Goal: Register for event/course

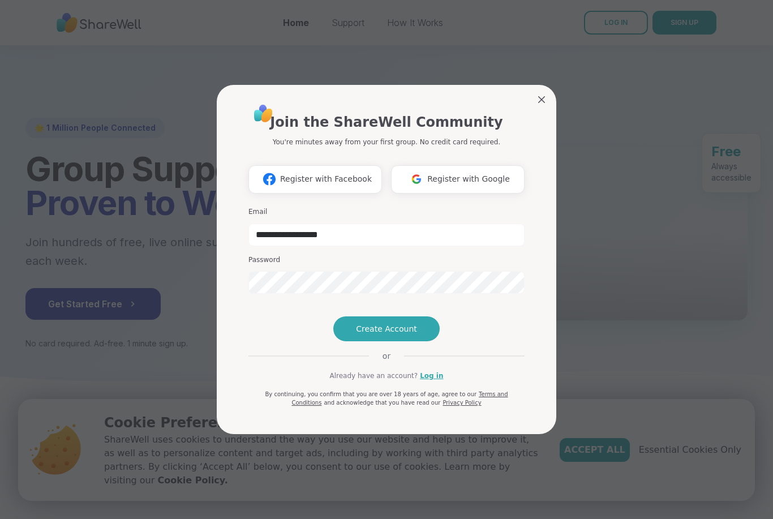
type input "**********"
click at [385, 335] on span "Create Account" at bounding box center [386, 328] width 61 height 11
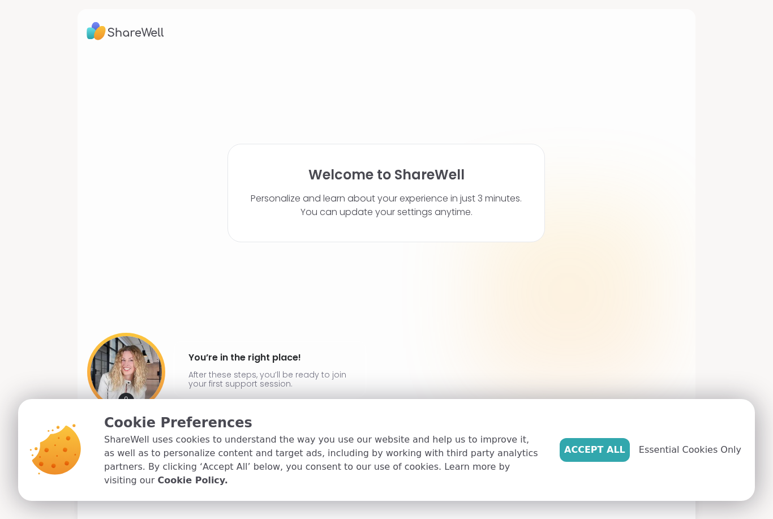
click at [669, 454] on span "Essential Cookies Only" at bounding box center [690, 450] width 102 height 14
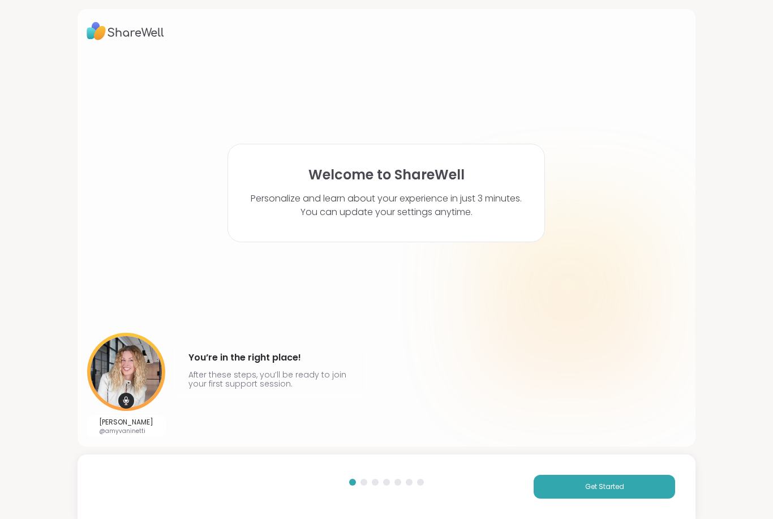
click at [620, 496] on button "Get Started" at bounding box center [605, 487] width 142 height 24
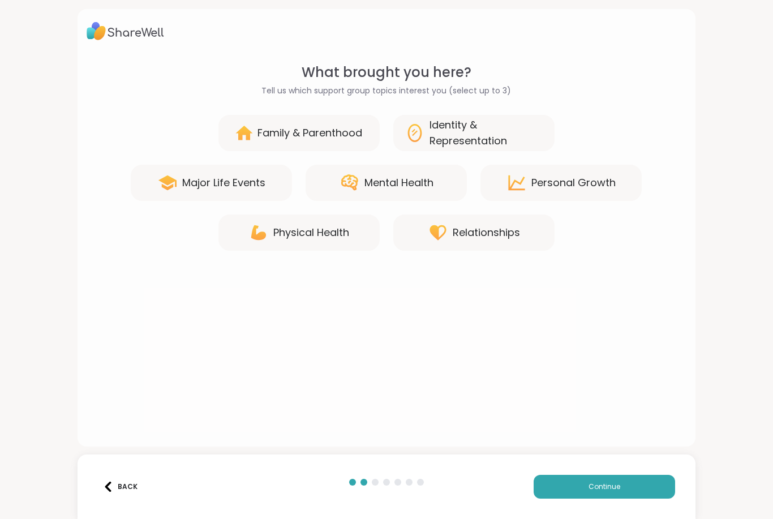
click at [395, 177] on div "Mental Health" at bounding box center [399, 183] width 69 height 16
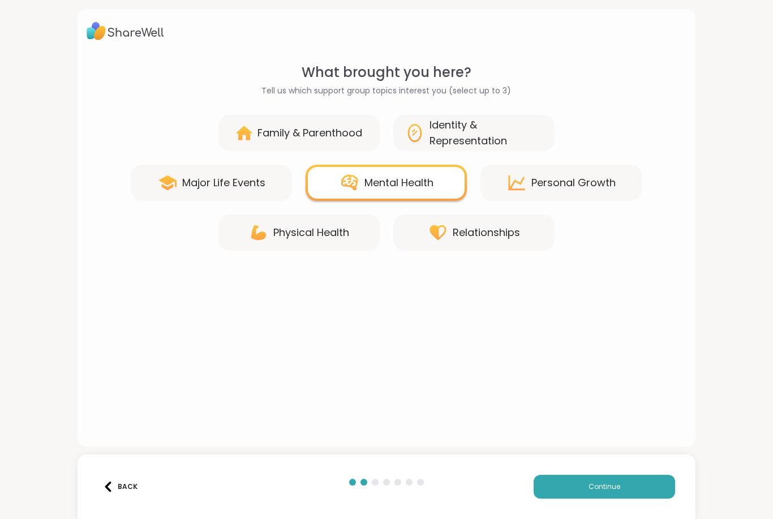
click at [230, 199] on div "Major Life Events" at bounding box center [211, 183] width 161 height 36
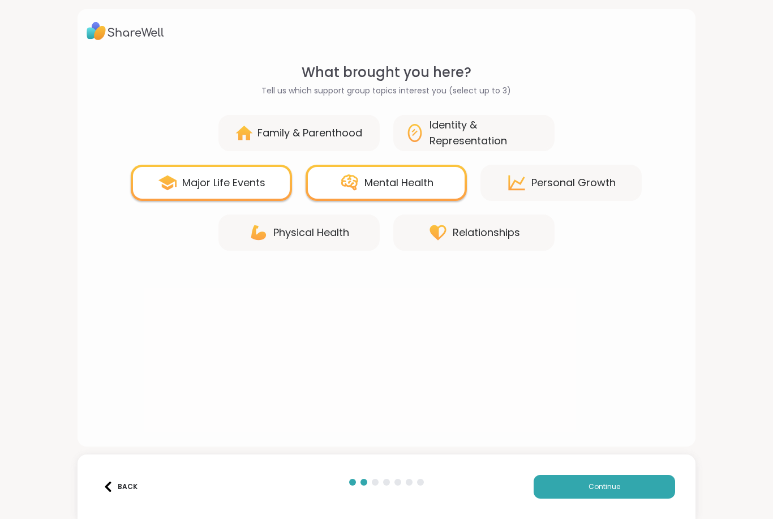
click at [332, 241] on div "Physical Health" at bounding box center [299, 233] width 161 height 36
click at [338, 136] on div "Family & Parenthood" at bounding box center [310, 133] width 105 height 16
click at [445, 145] on div "Identity & Representation" at bounding box center [487, 133] width 114 height 32
click at [531, 187] on div "Personal Growth" at bounding box center [561, 183] width 161 height 36
click at [308, 245] on div "Physical Health" at bounding box center [299, 233] width 161 height 36
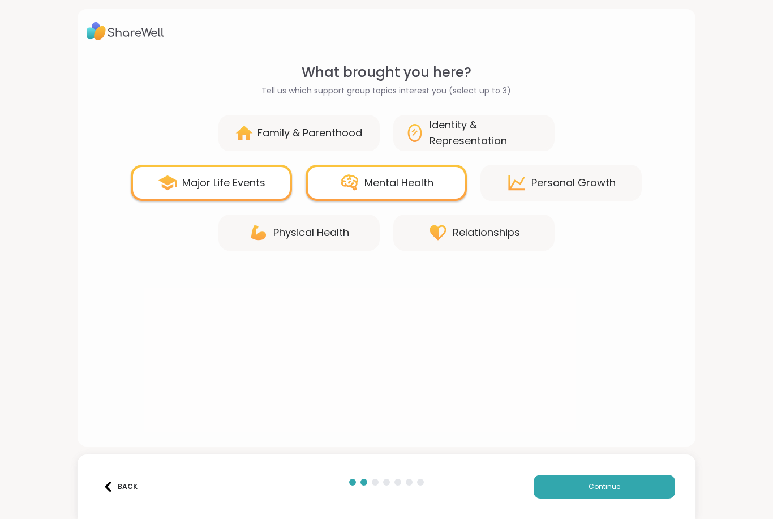
click at [261, 191] on div "Major Life Events" at bounding box center [211, 183] width 161 height 36
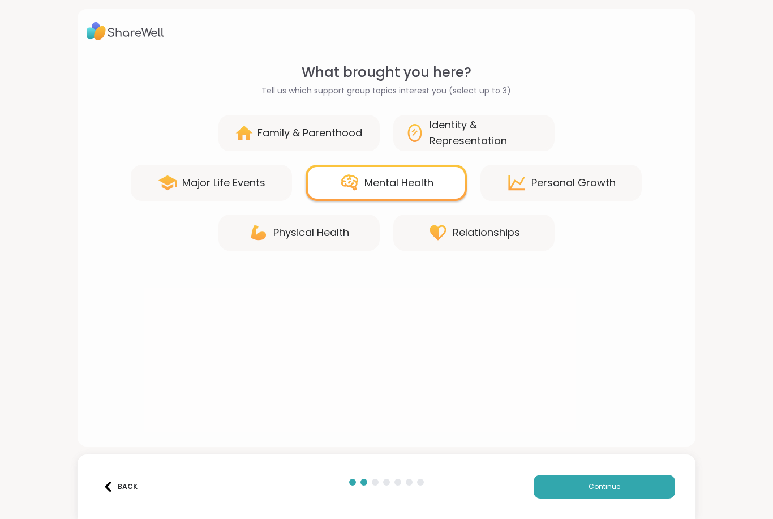
click at [450, 140] on div "Identity & Representation" at bounding box center [487, 133] width 114 height 32
click at [280, 184] on div "Major Life Events" at bounding box center [211, 183] width 161 height 36
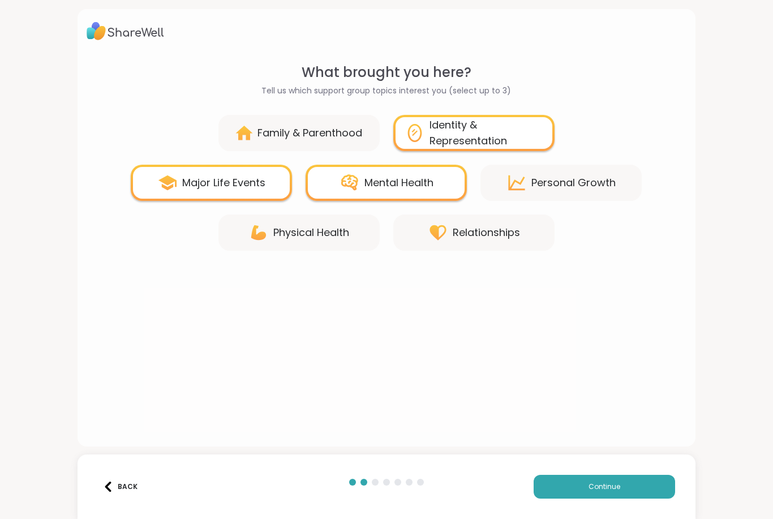
click at [656, 484] on button "Continue" at bounding box center [605, 487] width 142 height 24
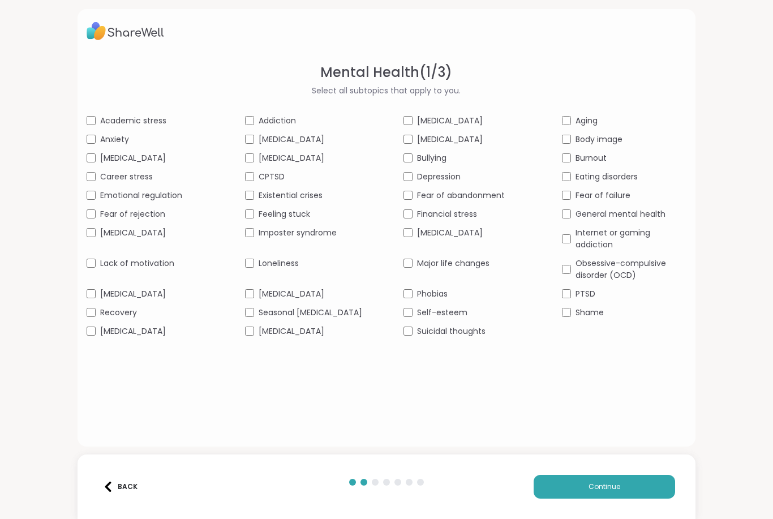
click at [95, 116] on div "Academic stress" at bounding box center [149, 121] width 125 height 12
click at [97, 119] on div "Academic stress" at bounding box center [149, 121] width 125 height 12
click at [87, 270] on div "Lack of motivation" at bounding box center [149, 264] width 125 height 12
click at [87, 337] on div "[MEDICAL_DATA]" at bounding box center [149, 332] width 125 height 12
click at [246, 270] on div "Loneliness" at bounding box center [307, 264] width 125 height 12
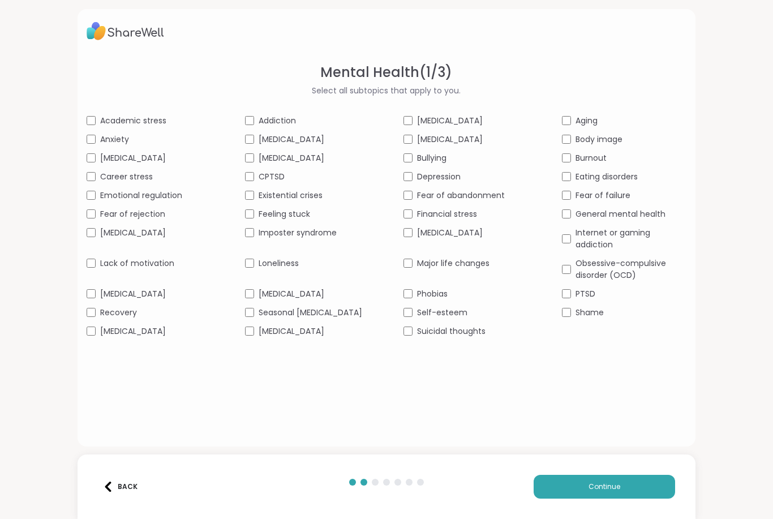
click at [405, 167] on div "Academic stress Addiction [MEDICAL_DATA] Aging Anxiety [MEDICAL_DATA] [MEDICAL_…" at bounding box center [387, 226] width 601 height 223
click at [404, 166] on div "Academic stress Addiction [MEDICAL_DATA] Aging Anxiety [MEDICAL_DATA] [MEDICAL_…" at bounding box center [387, 226] width 601 height 223
click at [404, 145] on div "[MEDICAL_DATA]" at bounding box center [466, 140] width 125 height 12
click at [404, 126] on div "[MEDICAL_DATA]" at bounding box center [466, 121] width 125 height 12
click at [442, 202] on span "Fear of abandonment" at bounding box center [461, 196] width 88 height 12
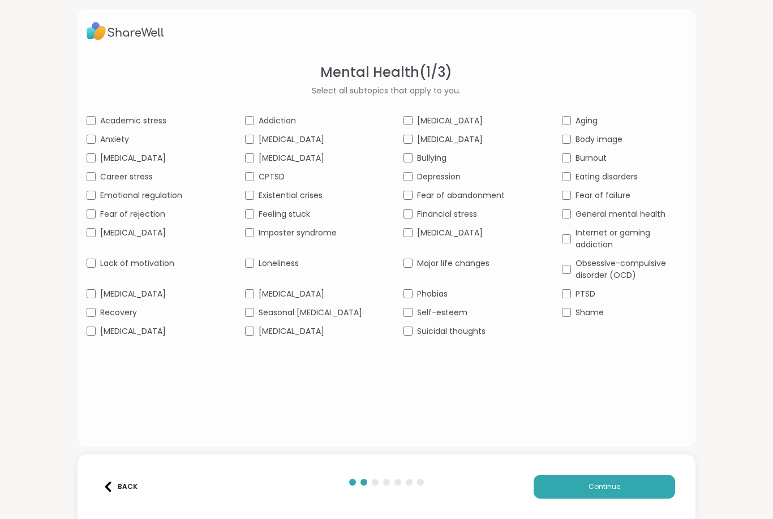
click at [434, 300] on span "Phobias" at bounding box center [432, 294] width 31 height 12
click at [422, 319] on span "Self-esteem" at bounding box center [442, 313] width 50 height 12
click at [421, 337] on span "Suicidal thoughts" at bounding box center [451, 332] width 69 height 12
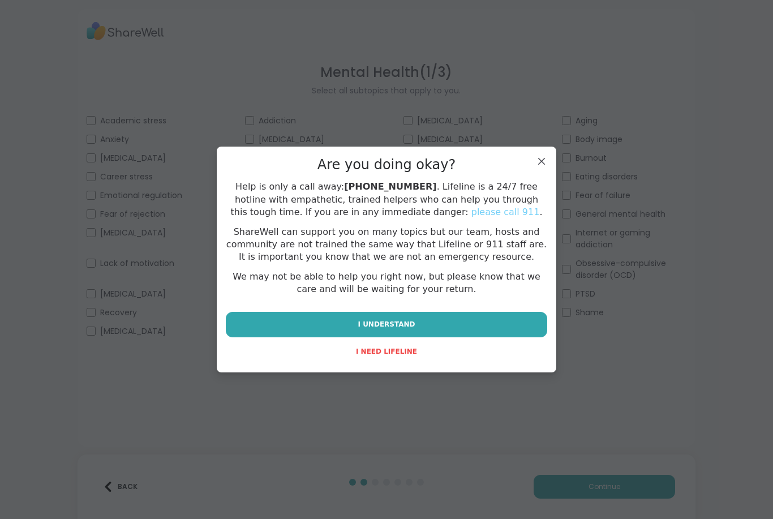
click at [429, 315] on button "I UNDERSTAND" at bounding box center [387, 324] width 322 height 25
click at [423, 328] on button "I UNDERSTAND" at bounding box center [387, 324] width 322 height 25
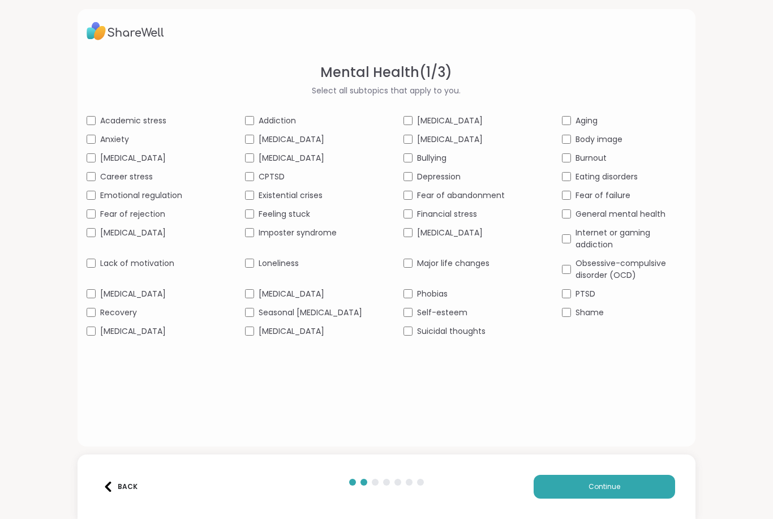
click at [623, 486] on button "Continue" at bounding box center [605, 487] width 142 height 24
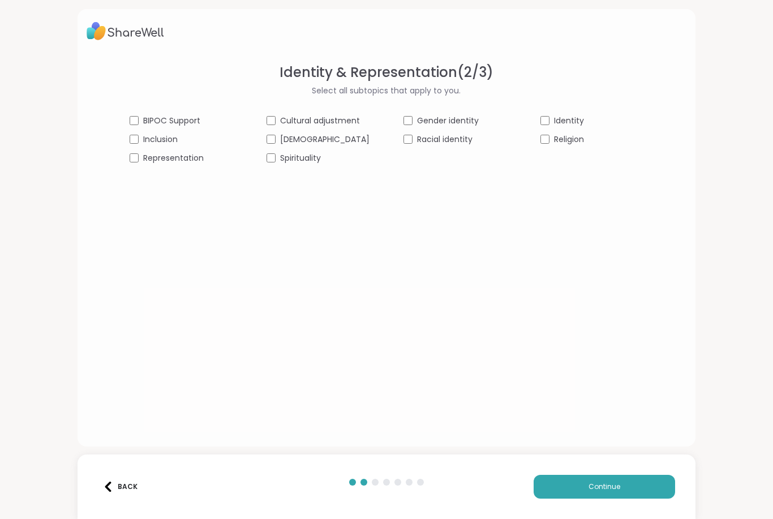
click at [570, 497] on button "Continue" at bounding box center [605, 487] width 142 height 24
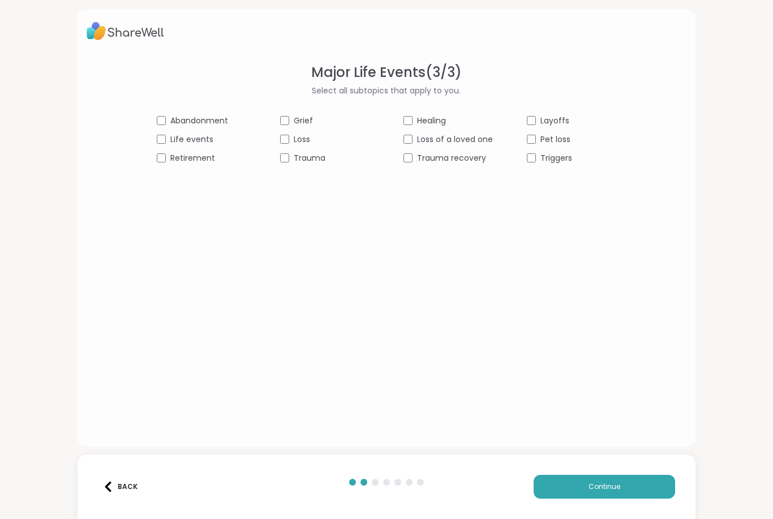
click at [176, 123] on span "Abandonment" at bounding box center [199, 121] width 58 height 12
click at [187, 145] on span "Life events" at bounding box center [191, 140] width 43 height 12
click at [303, 126] on span "Grief" at bounding box center [303, 121] width 19 height 12
click at [416, 153] on div "Trauma recovery" at bounding box center [448, 158] width 89 height 12
click at [565, 477] on button "Continue" at bounding box center [605, 487] width 142 height 24
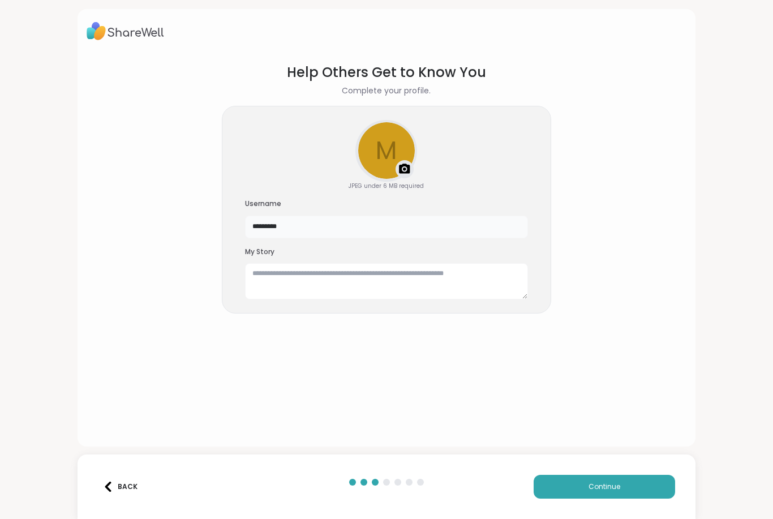
click at [353, 219] on input "*********" at bounding box center [386, 227] width 283 height 23
click at [404, 273] on textarea at bounding box center [386, 281] width 283 height 36
click at [409, 166] on img at bounding box center [405, 170] width 14 height 14
click at [579, 481] on button "Continue" at bounding box center [605, 487] width 142 height 24
click at [424, 231] on input "****" at bounding box center [386, 227] width 283 height 23
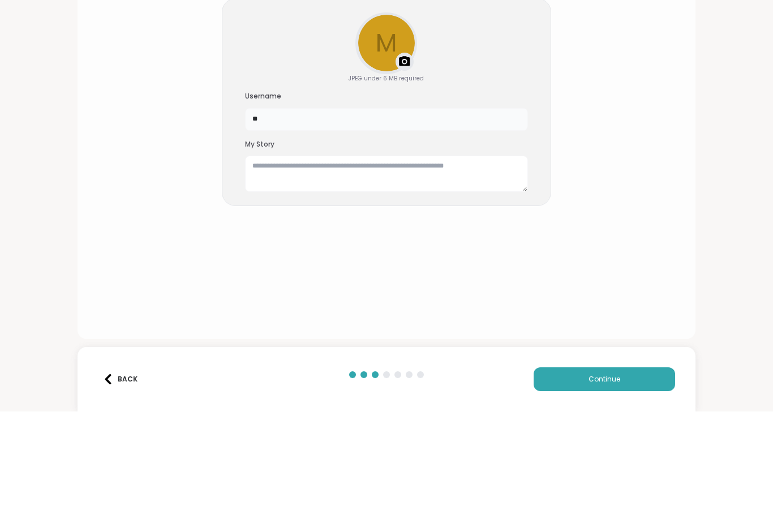
type input "*"
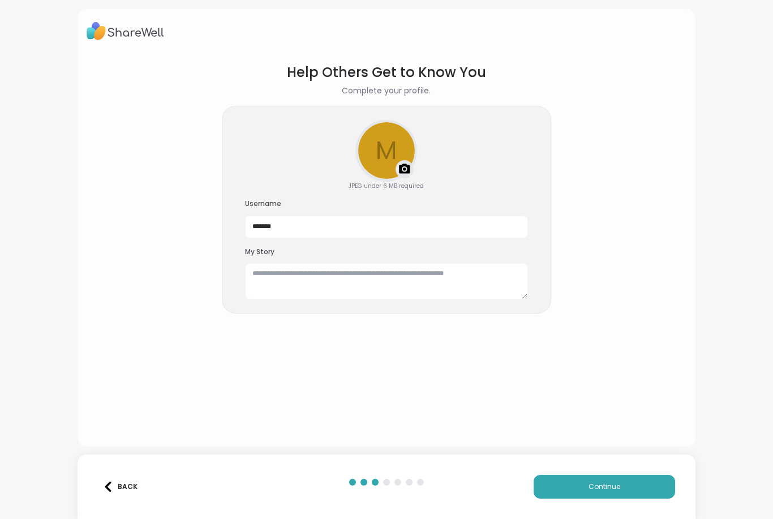
click at [614, 489] on span "Continue" at bounding box center [605, 487] width 32 height 10
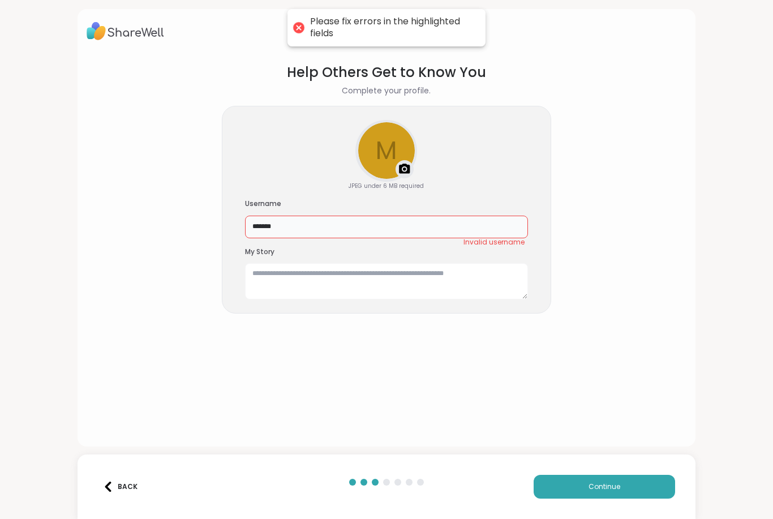
click at [303, 230] on input "*******" at bounding box center [386, 227] width 283 height 23
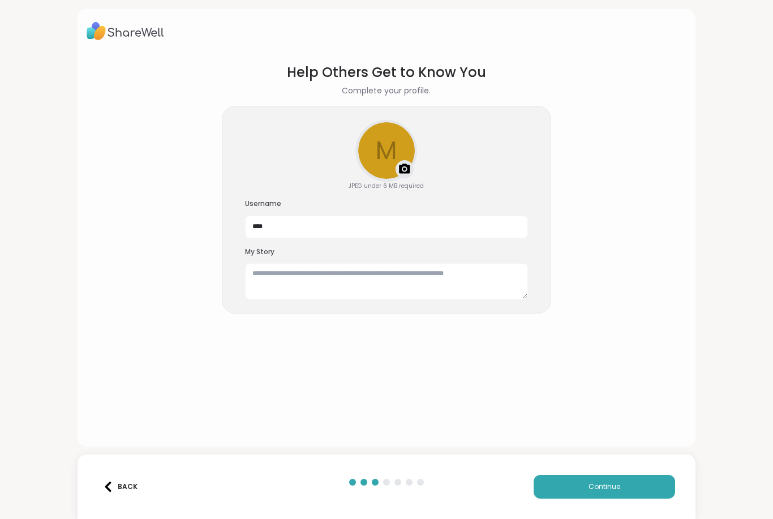
click at [595, 475] on button "Continue" at bounding box center [605, 487] width 142 height 24
click at [331, 230] on input "****" at bounding box center [386, 227] width 283 height 23
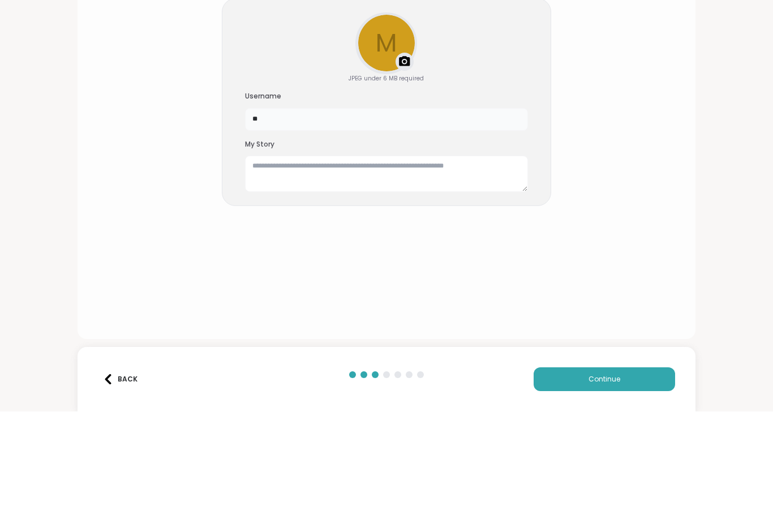
type input "*"
type input "****"
click at [450, 263] on textarea at bounding box center [386, 281] width 283 height 36
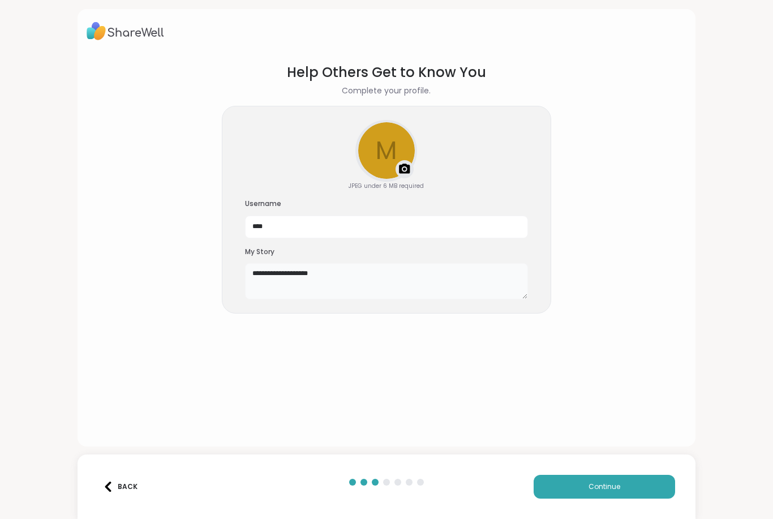
type textarea "**********"
click at [338, 229] on input "****" at bounding box center [386, 227] width 283 height 23
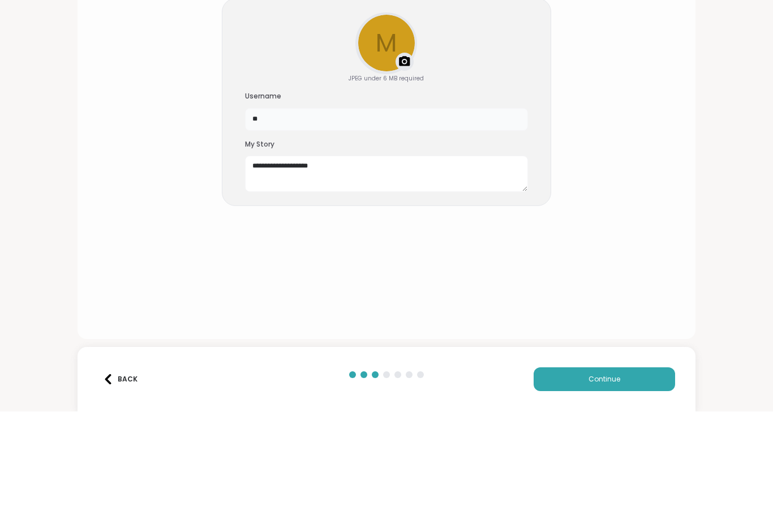
type input "*"
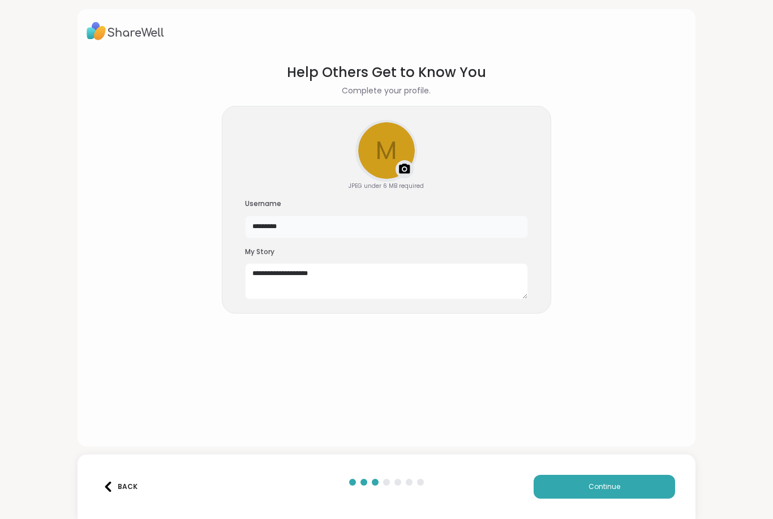
type input "*********"
click at [651, 486] on button "Continue" at bounding box center [605, 487] width 142 height 24
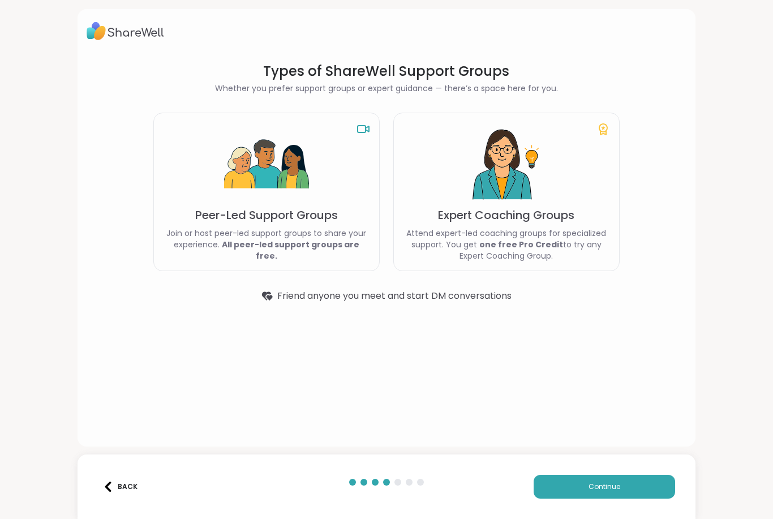
click at [435, 234] on p "Attend expert-led coaching groups for specialized support. You get one free Pro…" at bounding box center [506, 245] width 207 height 34
click at [403, 260] on p "Attend expert-led coaching groups for specialized support. You get one free Pro…" at bounding box center [506, 245] width 207 height 34
click at [366, 259] on div "Peer-Led Support Groups Join or host peer-led support groups to share your expe…" at bounding box center [266, 192] width 227 height 159
click at [455, 204] on div "Expert Coaching Groups Attend expert-led coaching groups for specialized suppor…" at bounding box center [507, 192] width 227 height 159
click at [616, 490] on span "Continue" at bounding box center [605, 487] width 32 height 10
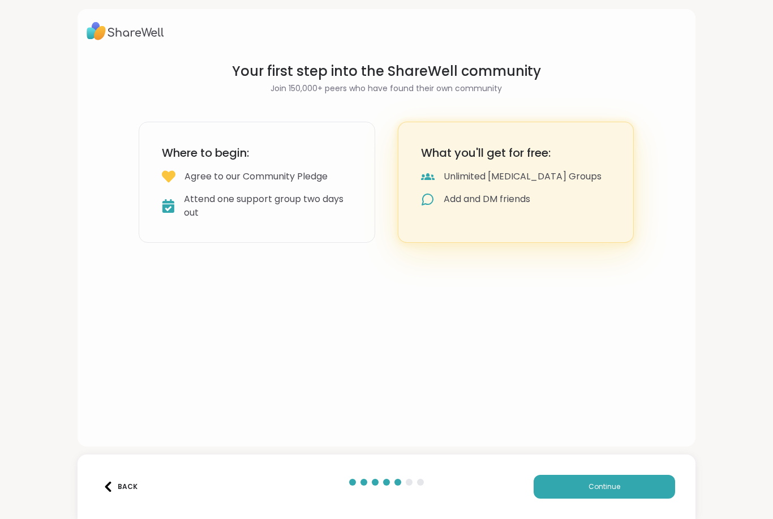
click at [573, 166] on div "What you'll get for free: Unlimited [MEDICAL_DATA] Groups Add and DM friends" at bounding box center [516, 182] width 237 height 121
click at [591, 476] on button "Continue" at bounding box center [605, 487] width 142 height 24
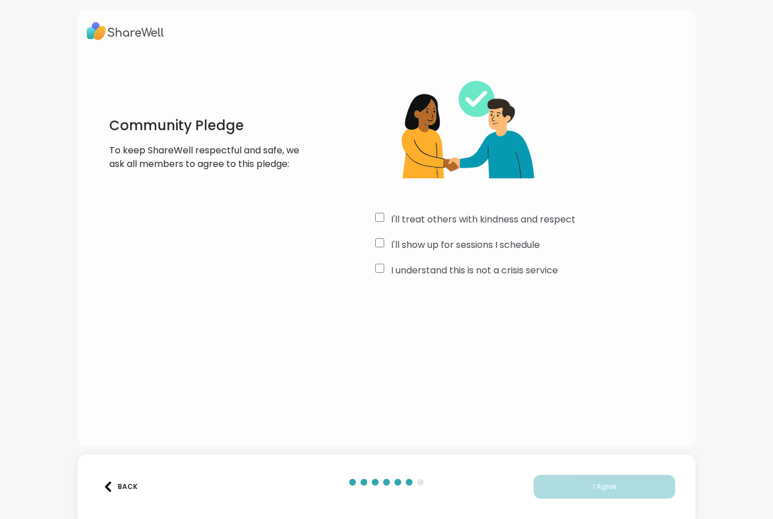
click at [381, 226] on div "I'll treat others with kindness and respect" at bounding box center [530, 220] width 311 height 14
click at [609, 488] on span "I Agree" at bounding box center [604, 487] width 23 height 10
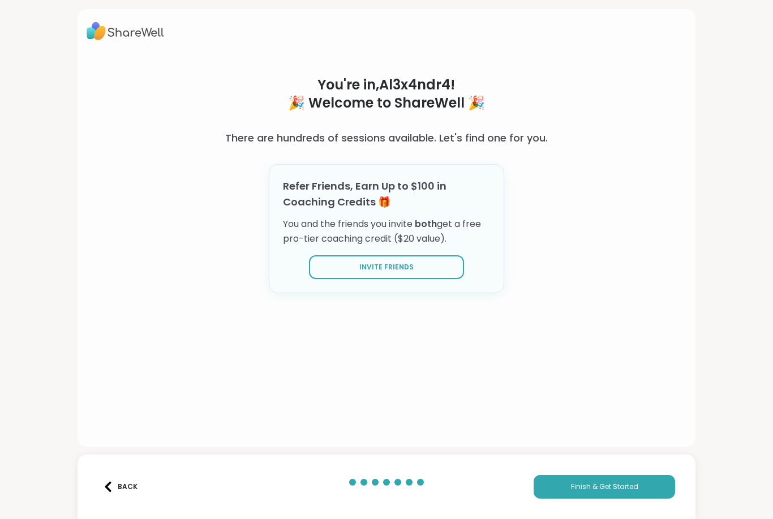
click at [583, 514] on div "Back Finish & Get Started" at bounding box center [387, 487] width 619 height 65
click at [615, 486] on span "Finish & Get Started" at bounding box center [604, 487] width 67 height 10
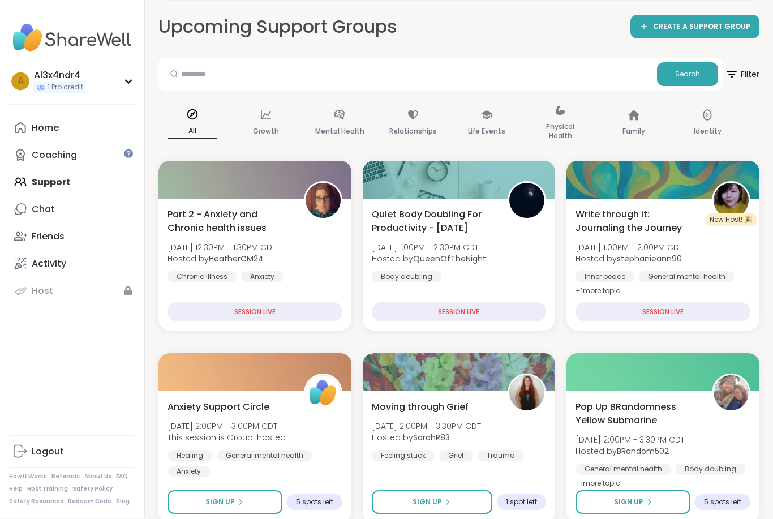
scroll to position [58, 0]
click at [345, 119] on icon at bounding box center [340, 115] width 12 height 12
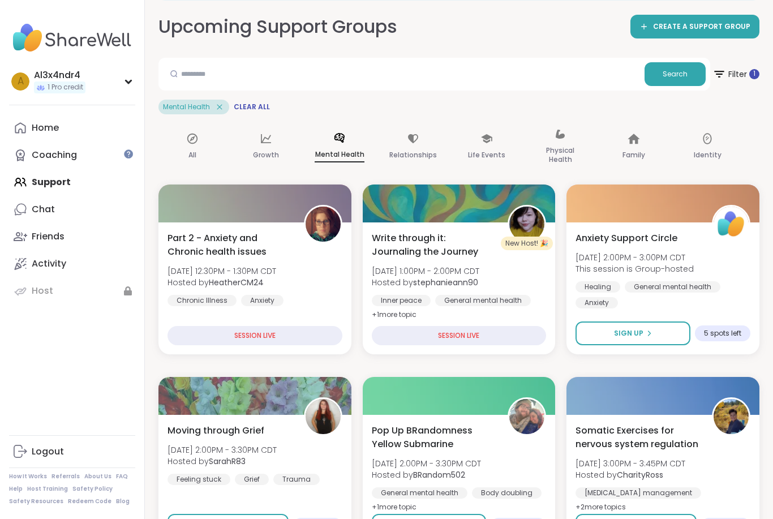
scroll to position [0, 0]
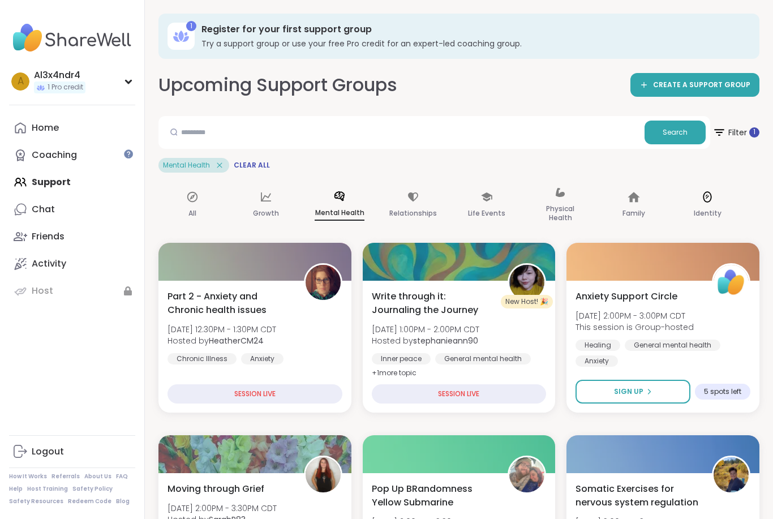
click at [713, 189] on div "Identity" at bounding box center [708, 205] width 68 height 57
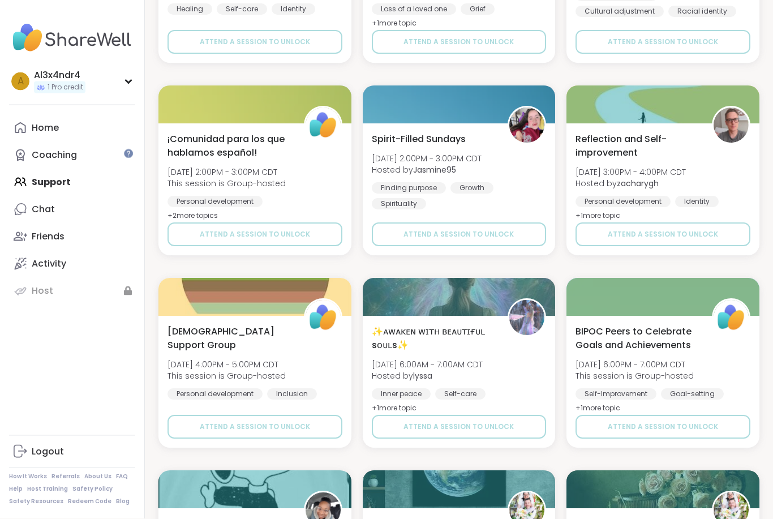
scroll to position [1313, 0]
click at [309, 430] on button "Upgrade to register now" at bounding box center [255, 427] width 175 height 24
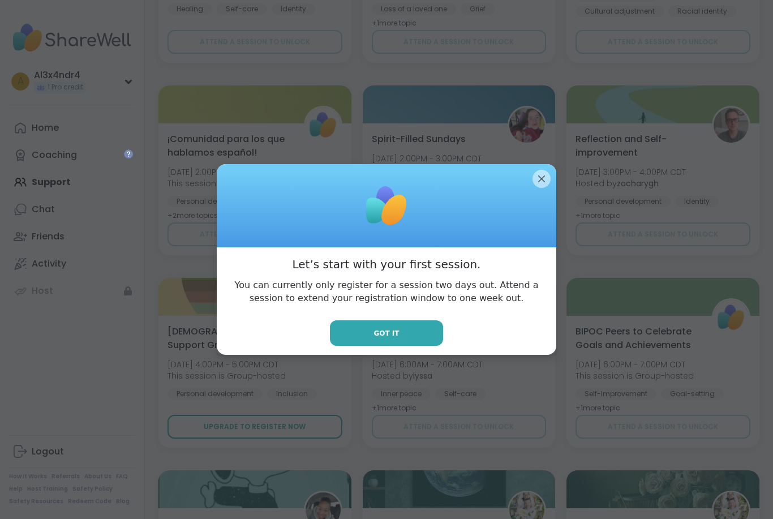
click at [416, 346] on button "Got it" at bounding box center [386, 332] width 113 height 25
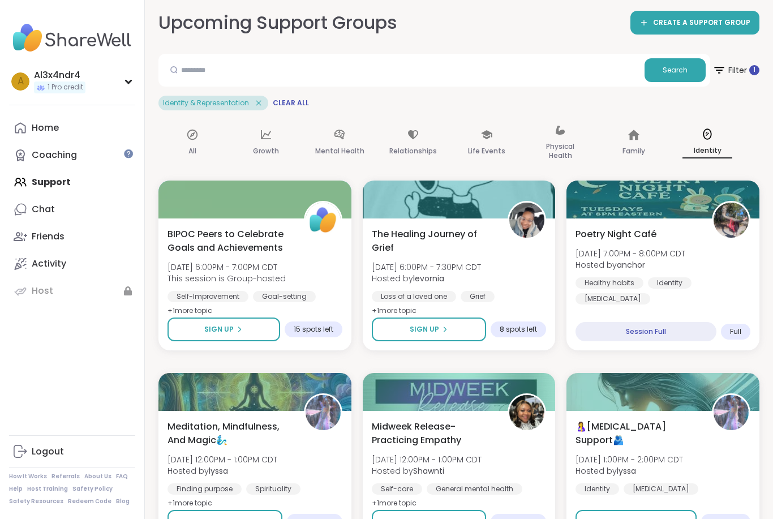
scroll to position [0, 0]
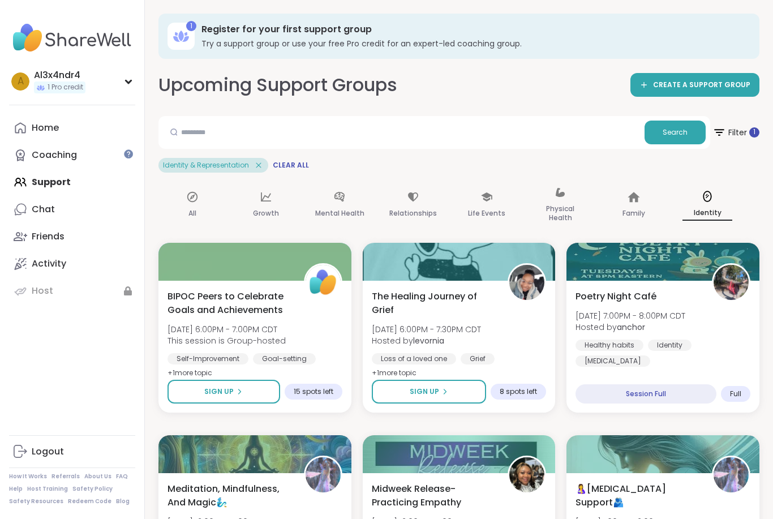
click at [49, 223] on link "Friends" at bounding box center [72, 236] width 126 height 27
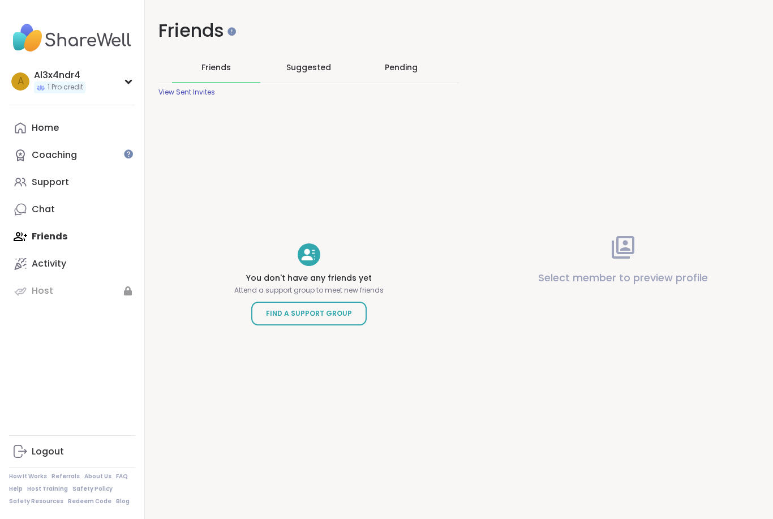
click at [71, 214] on link "Chat" at bounding box center [72, 209] width 126 height 27
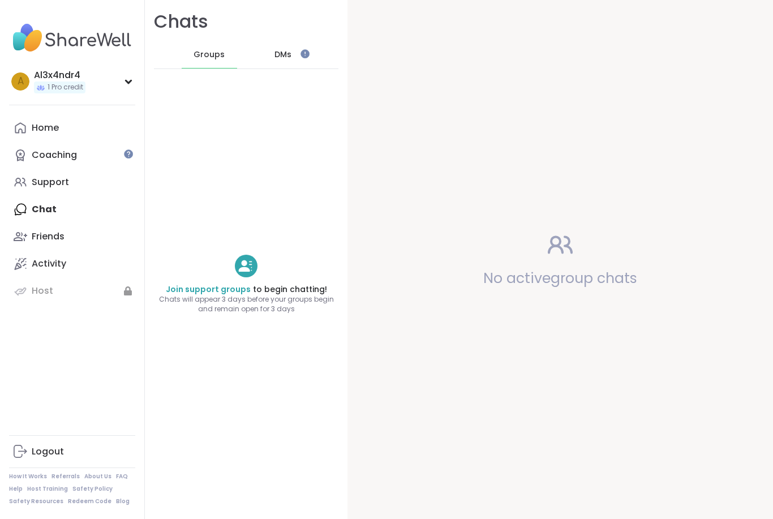
click at [306, 28] on div "Chats Groups DMs" at bounding box center [246, 39] width 203 height 78
click at [289, 51] on span "DMs" at bounding box center [283, 54] width 17 height 11
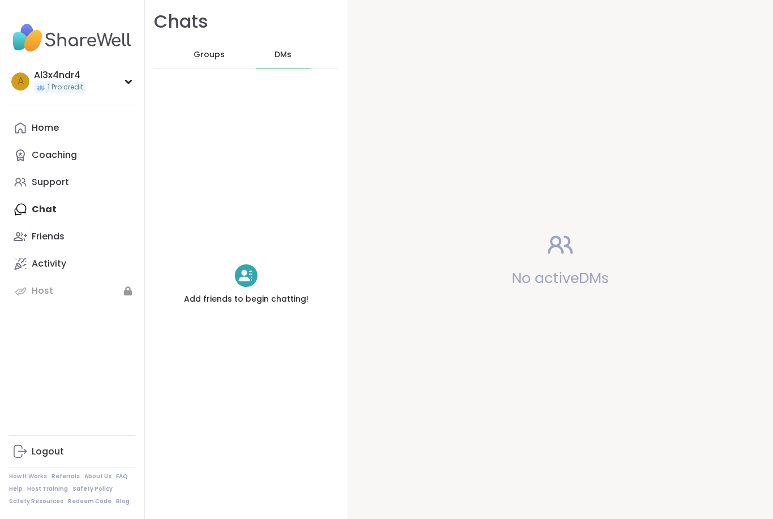
click at [195, 80] on div "Add friends to begin chatting!" at bounding box center [246, 284] width 203 height 413
click at [65, 142] on link "Coaching" at bounding box center [72, 155] width 126 height 27
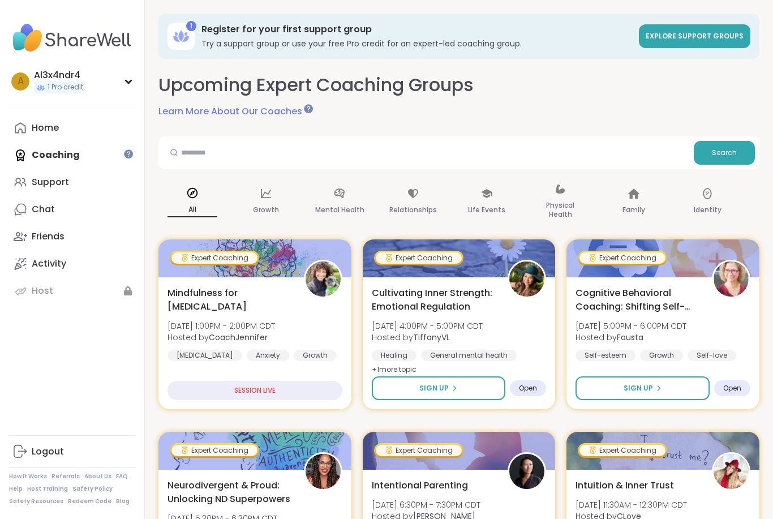
click at [282, 305] on div "Mindfulness for [MEDICAL_DATA] [DATE] 1:00PM - 2:00PM CDT Hosted by CoachJennif…" at bounding box center [255, 324] width 175 height 75
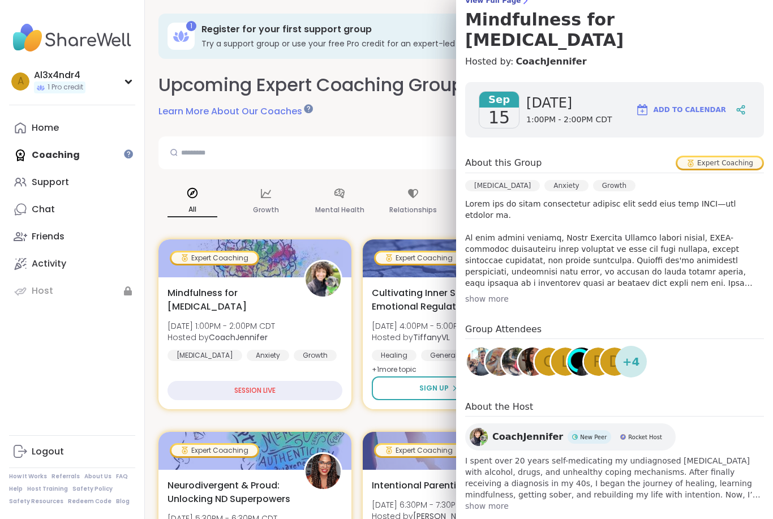
scroll to position [103, 0]
click at [426, 465] on div at bounding box center [459, 451] width 193 height 38
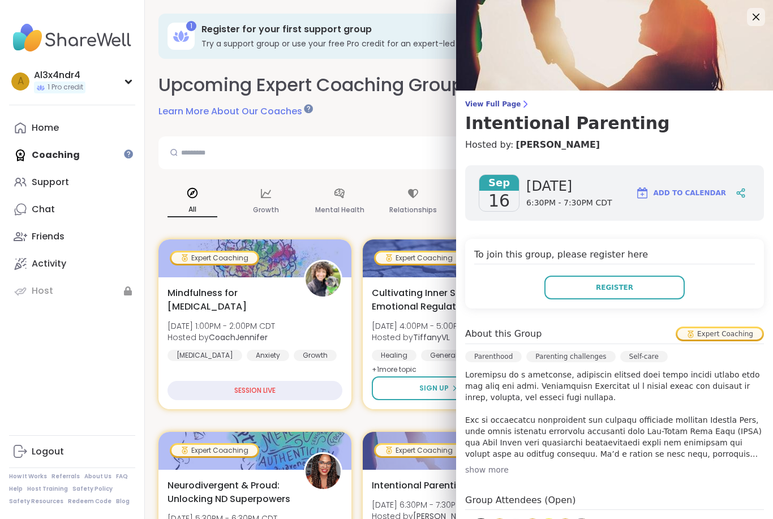
scroll to position [0, 0]
click at [272, 250] on div at bounding box center [255, 259] width 193 height 38
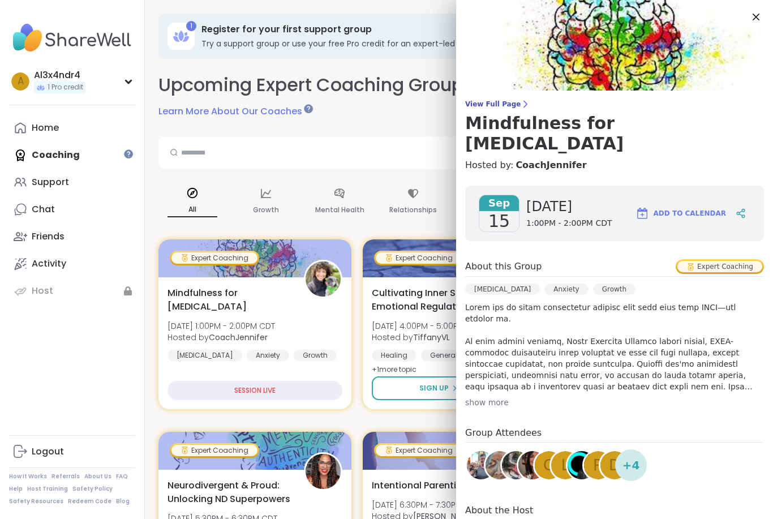
click at [511, 101] on span "View Full Page" at bounding box center [614, 104] width 299 height 9
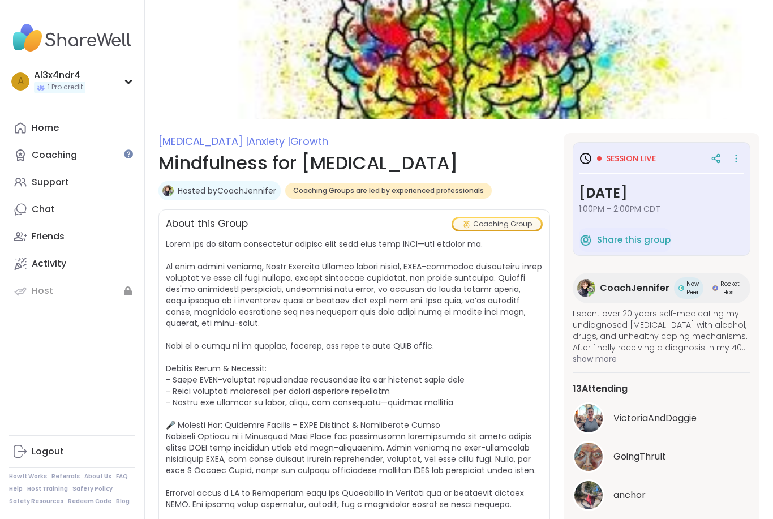
click at [668, 178] on div "Session live [DATE] 1:00PM - 2:00PM CDT" at bounding box center [661, 185] width 165 height 75
click at [754, 157] on div "Session live [DATE] 1:00PM - 2:00PM CDT Share this group CoachJennifer New Peer…" at bounding box center [662, 340] width 196 height 415
click at [754, 156] on div "Session live [DATE] 1:00PM - 2:00PM CDT Share this group CoachJennifer New Peer…" at bounding box center [662, 340] width 196 height 415
click at [738, 160] on icon at bounding box center [736, 159] width 11 height 16
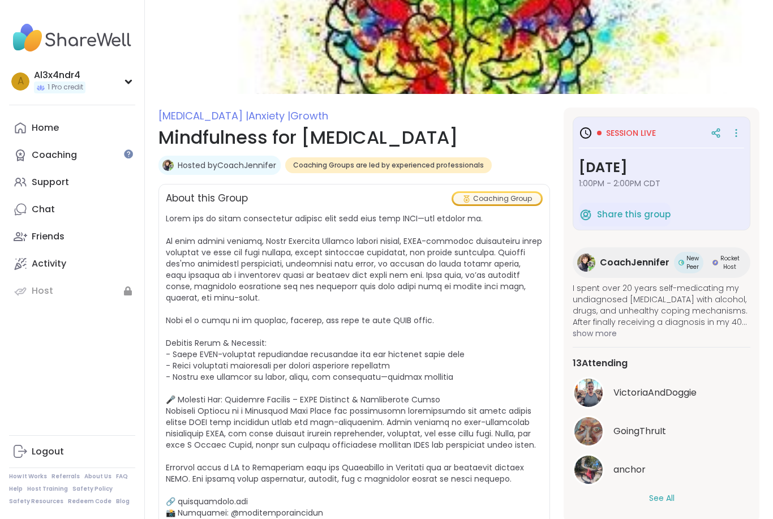
click at [656, 257] on span "CoachJennifer" at bounding box center [635, 263] width 70 height 14
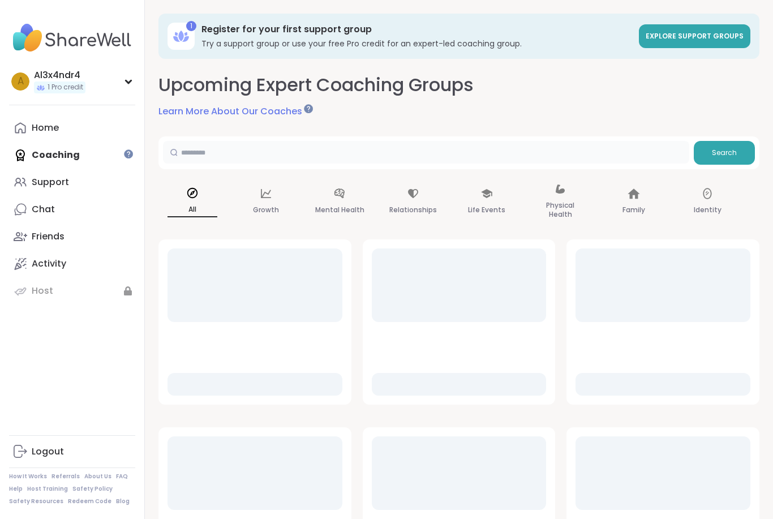
click at [233, 153] on input "text" at bounding box center [426, 152] width 527 height 23
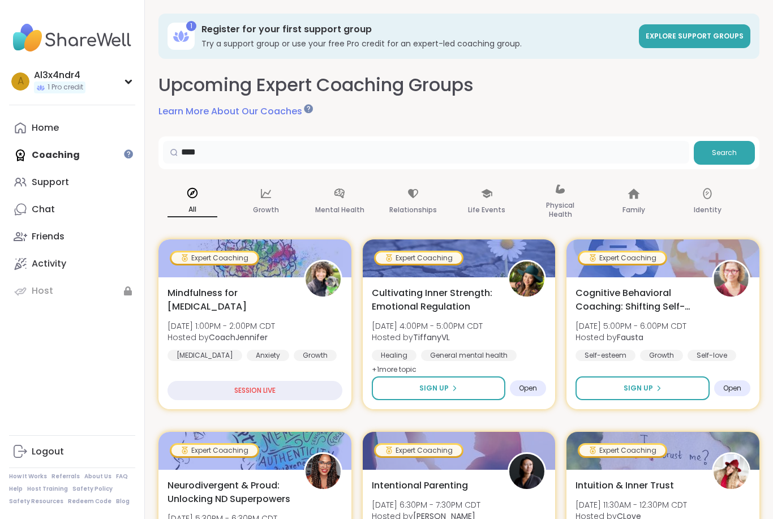
type input "****"
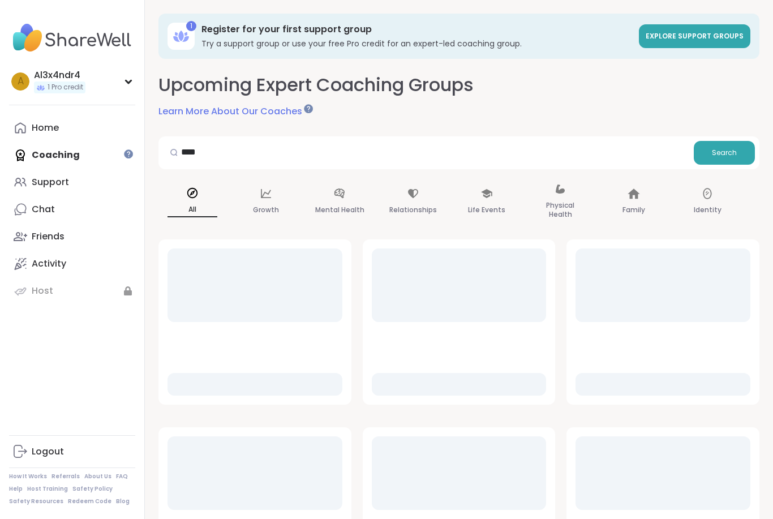
click at [709, 153] on button "Search" at bounding box center [724, 153] width 61 height 24
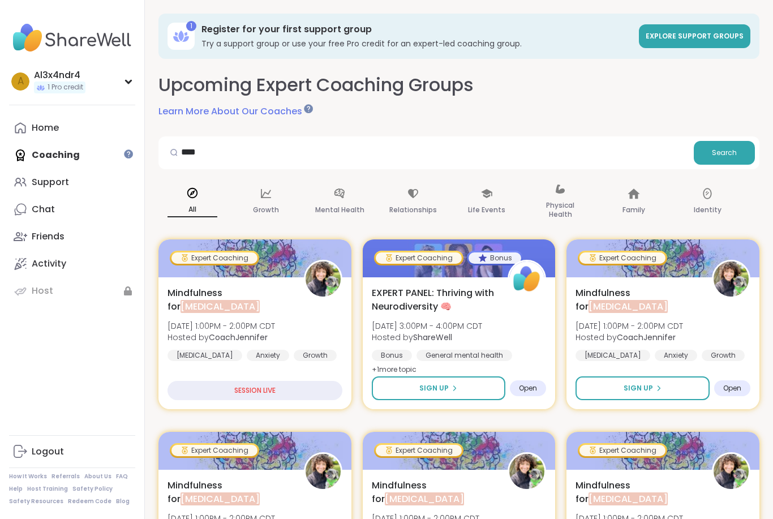
click at [296, 391] on div "SESSION LIVE" at bounding box center [255, 390] width 175 height 19
click at [239, 388] on div "SESSION LIVE" at bounding box center [255, 390] width 175 height 19
click at [260, 388] on div "SESSION LIVE" at bounding box center [255, 390] width 175 height 19
click at [265, 389] on div "SESSION LIVE" at bounding box center [255, 390] width 175 height 19
click at [693, 46] on link "Explore support groups" at bounding box center [695, 36] width 112 height 24
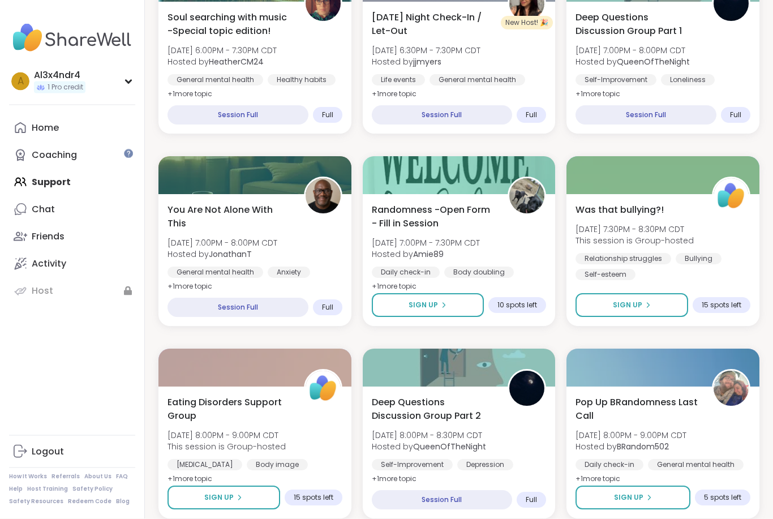
scroll to position [1796, 0]
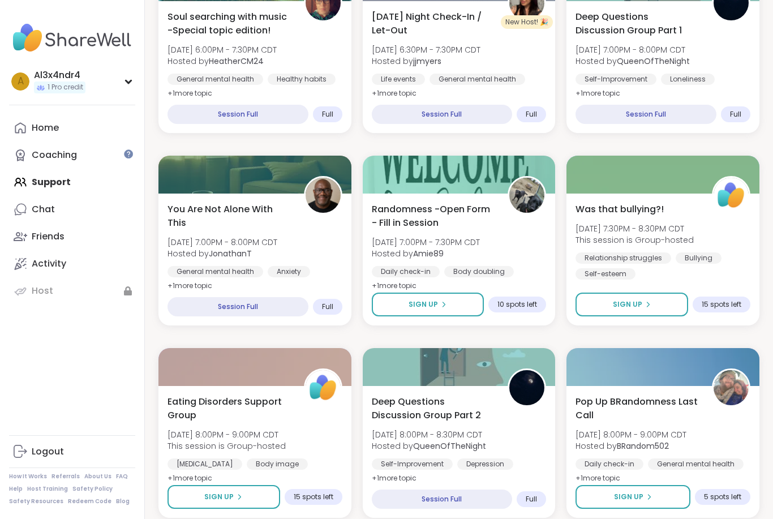
click at [644, 216] on div "Was that bullying?! [DATE] 7:30PM - 8:30PM CDT This session is Group-hosted Rel…" at bounding box center [663, 241] width 175 height 77
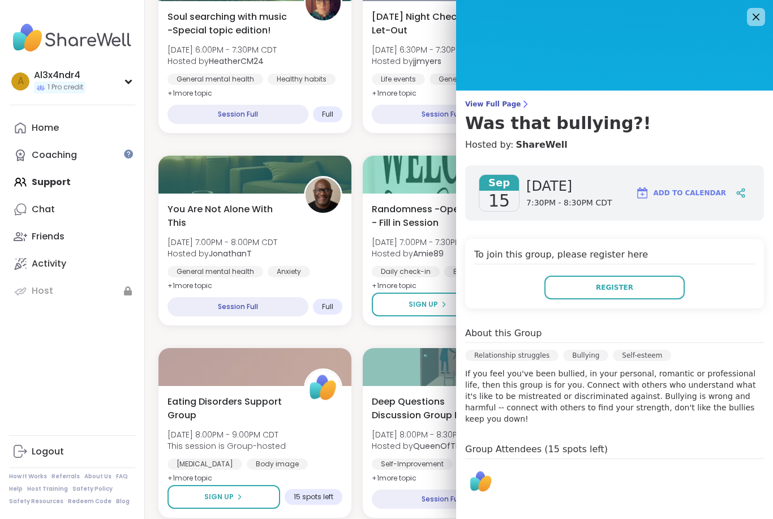
click at [755, 28] on img at bounding box center [614, 45] width 317 height 91
click at [763, 21] on icon at bounding box center [757, 17] width 14 height 14
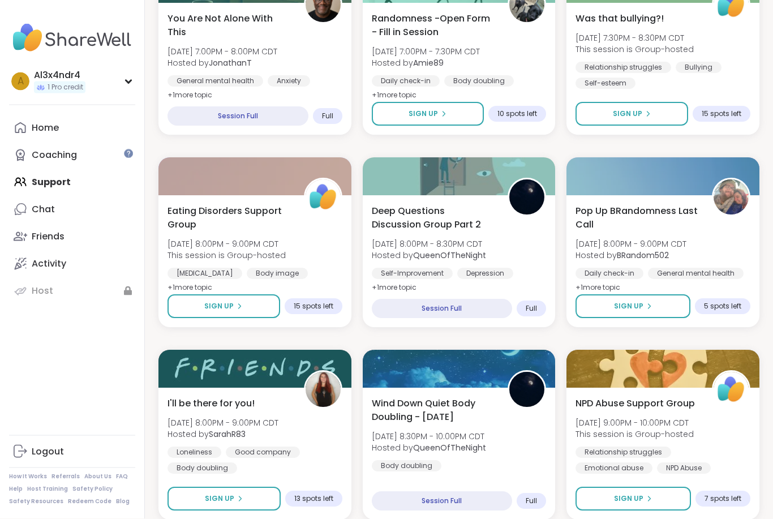
scroll to position [1997, 0]
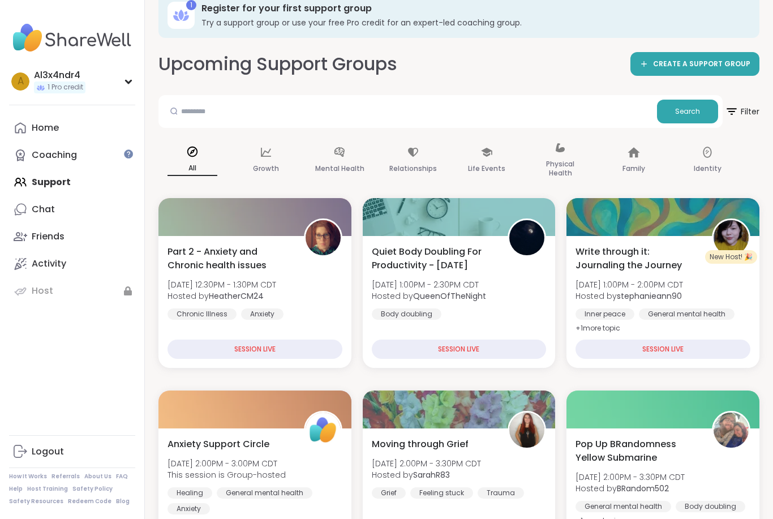
scroll to position [22, 0]
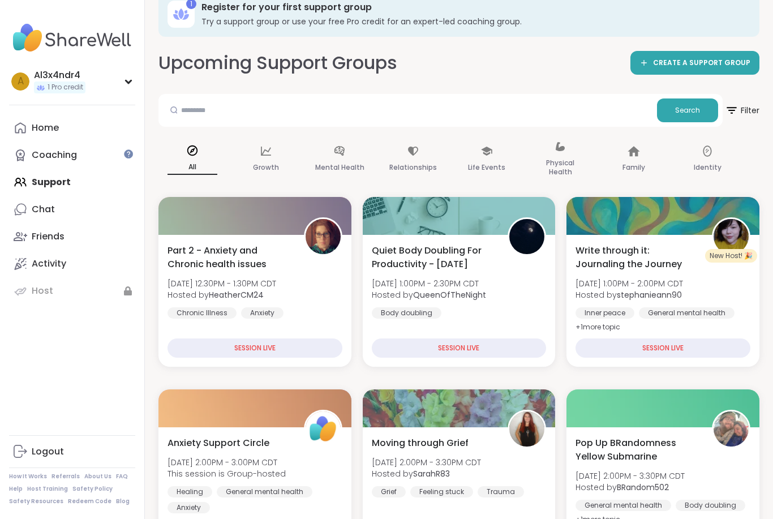
click at [728, 108] on icon at bounding box center [732, 110] width 10 height 7
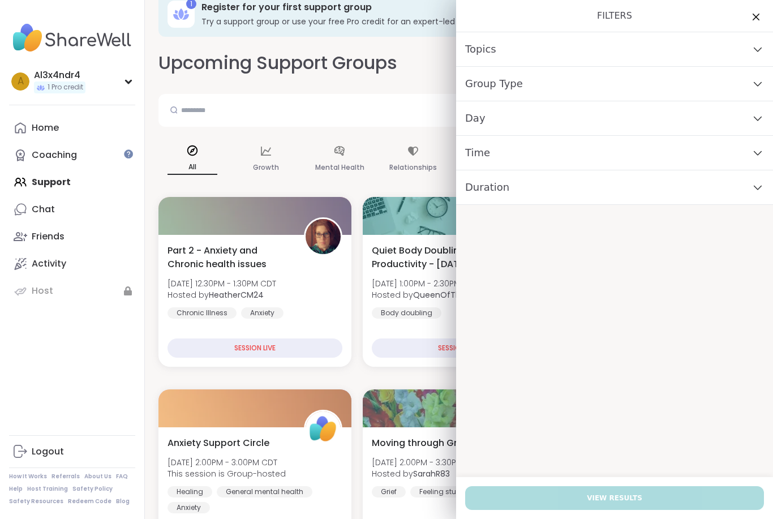
click at [662, 151] on div "Time" at bounding box center [614, 153] width 317 height 35
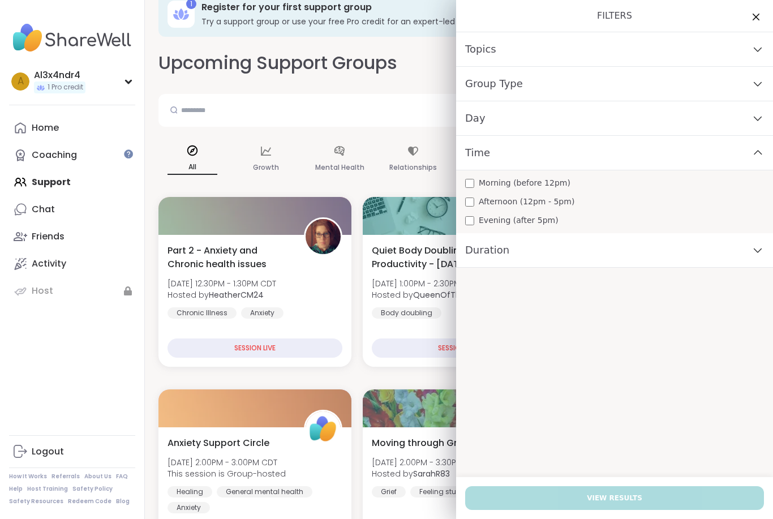
click at [549, 200] on span "Afternoon (12pm - 5pm)" at bounding box center [527, 202] width 96 height 12
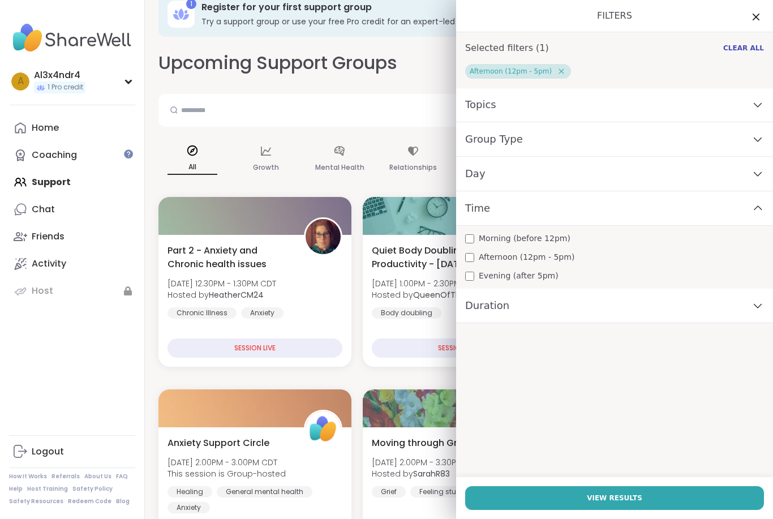
click at [580, 489] on button "View Results" at bounding box center [614, 498] width 299 height 24
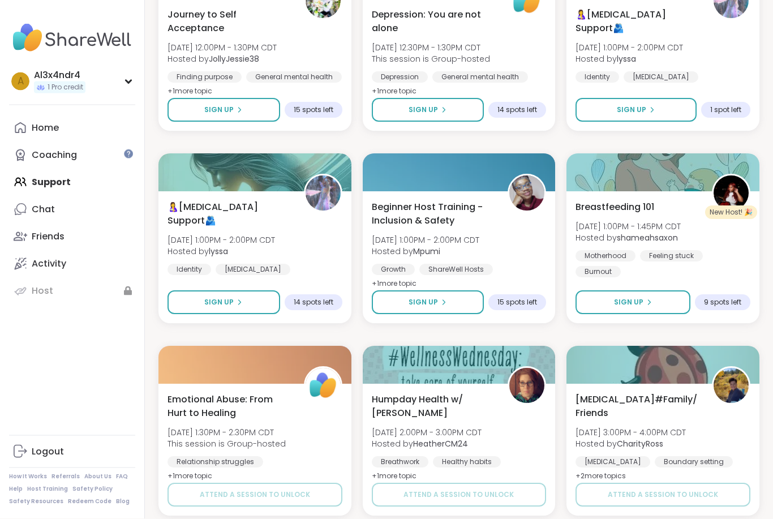
scroll to position [2021, 0]
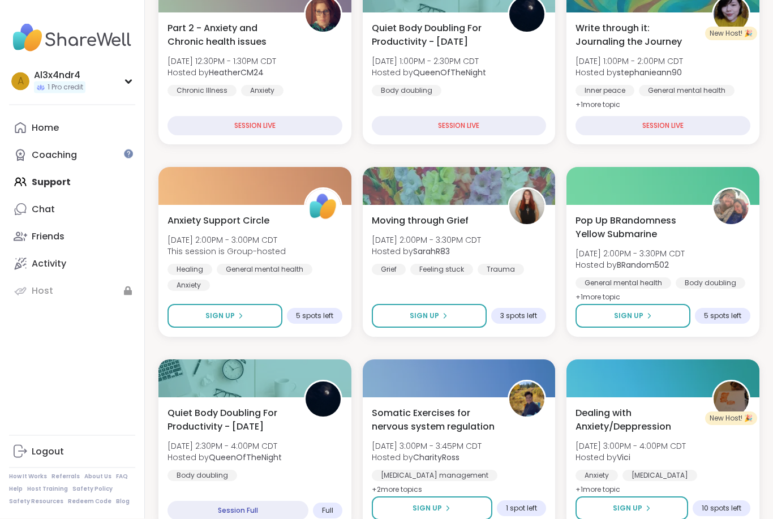
scroll to position [0, 0]
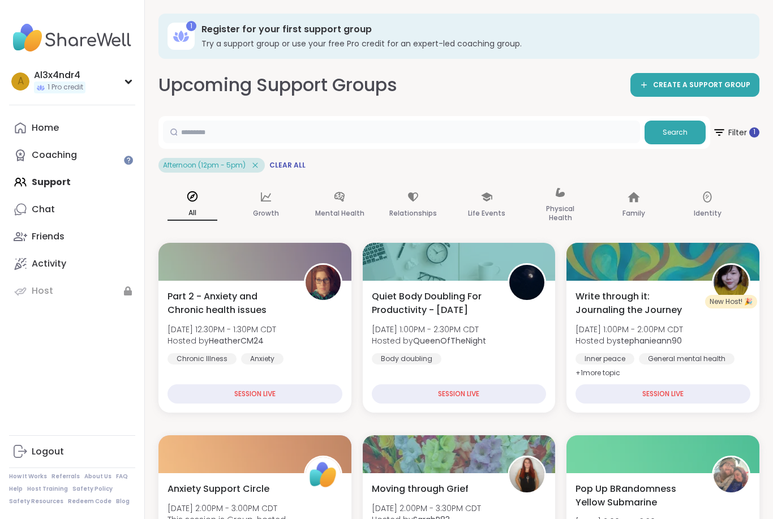
click at [557, 138] on input "text" at bounding box center [401, 132] width 477 height 23
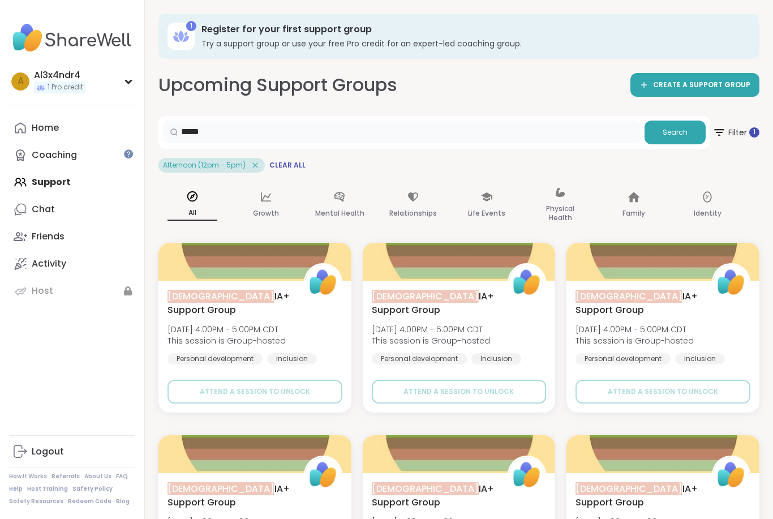
click at [605, 130] on input "*****" at bounding box center [401, 132] width 477 height 23
type input "*"
click at [681, 134] on span "Search" at bounding box center [675, 132] width 25 height 10
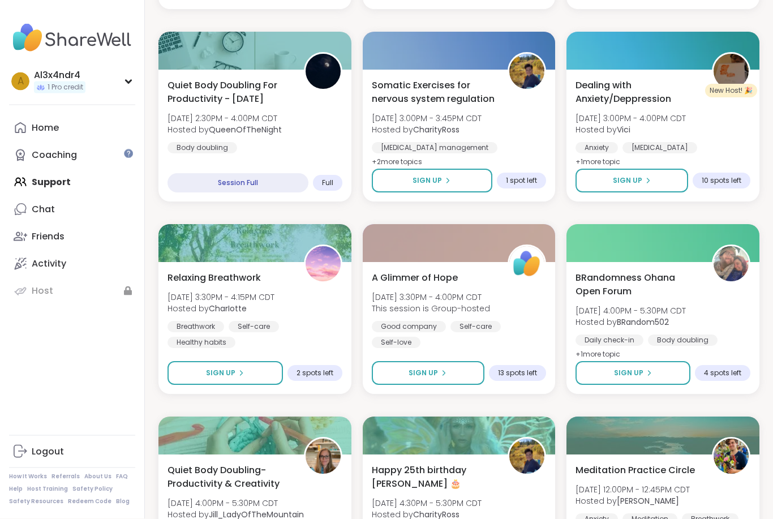
scroll to position [596, 0]
click at [452, 314] on div "A Glimmer of Hope [DATE] 3:30PM - 4:00PM CDT This session is Group-hosted Good …" at bounding box center [459, 309] width 175 height 77
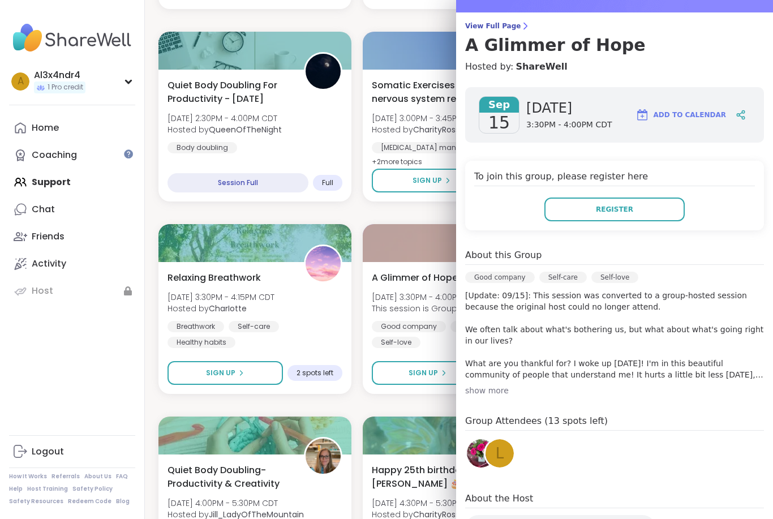
scroll to position [103, 0]
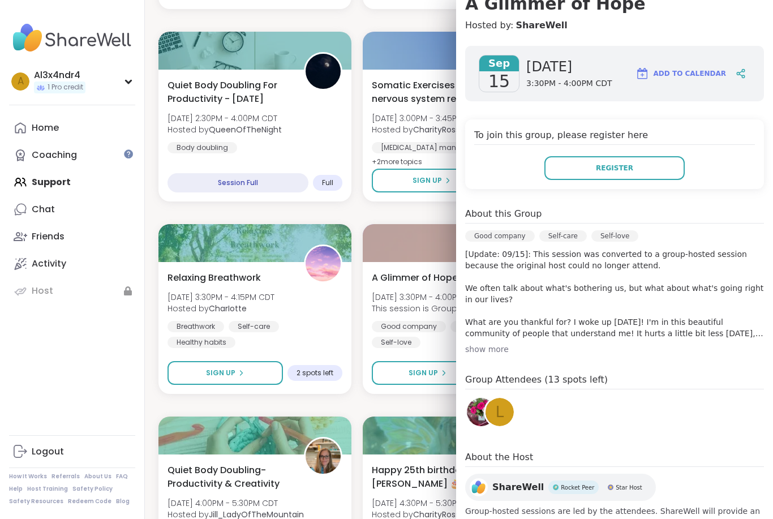
click at [403, 447] on div at bounding box center [459, 436] width 193 height 38
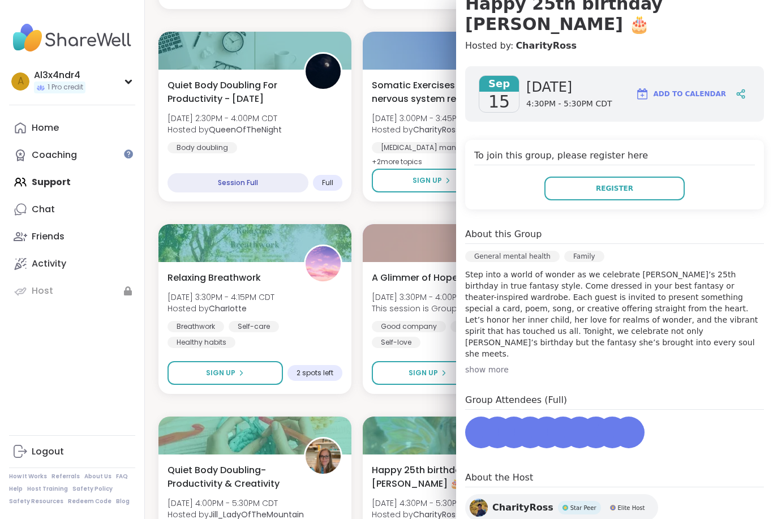
scroll to position [32, 0]
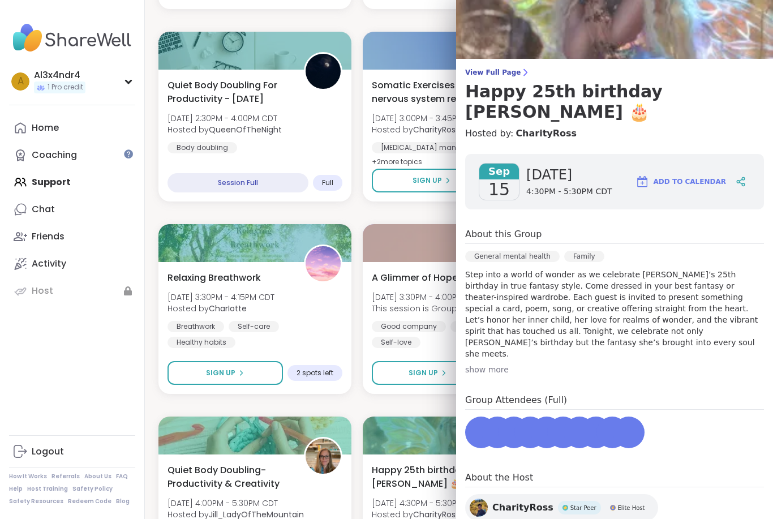
click at [413, 445] on div at bounding box center [459, 436] width 193 height 38
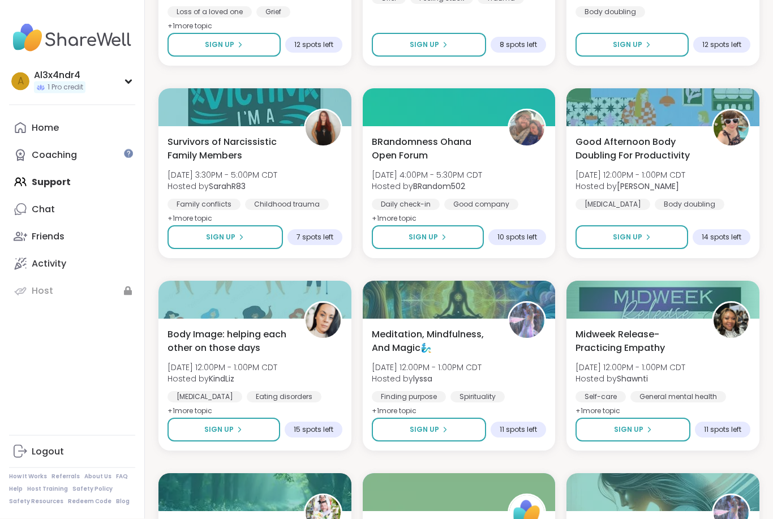
scroll to position [1501, 0]
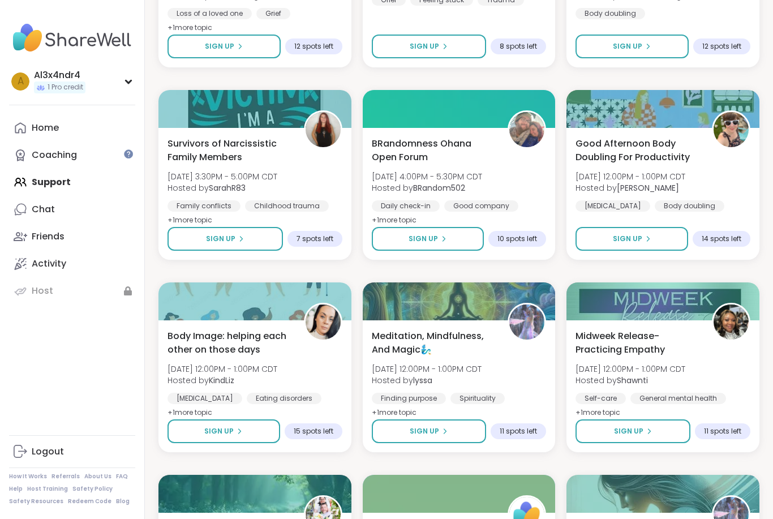
click at [262, 240] on button "Sign Up" at bounding box center [226, 239] width 116 height 24
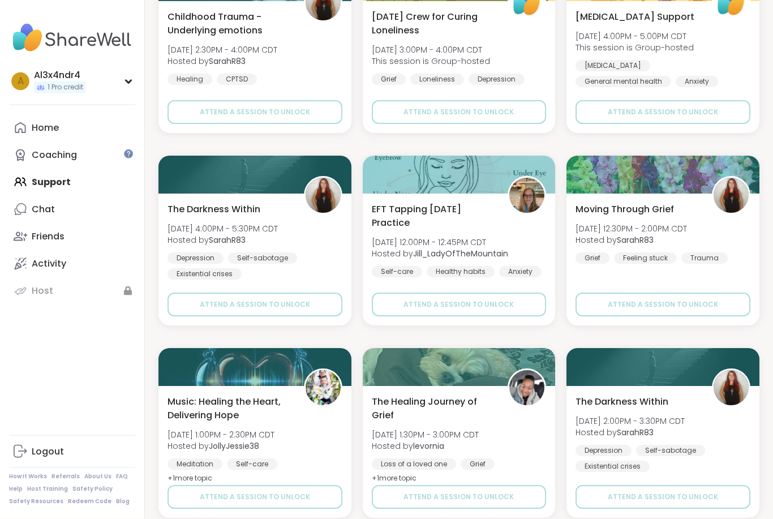
scroll to position [4323, 0]
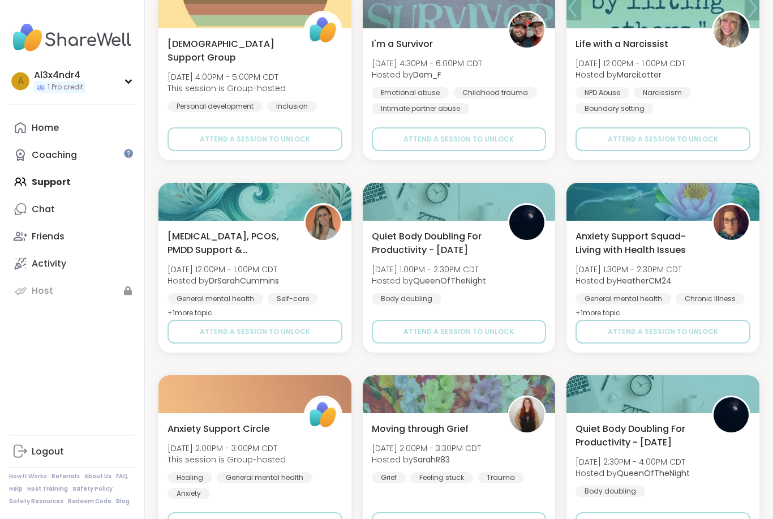
scroll to position [5836, 0]
click at [88, 135] on link "Home" at bounding box center [72, 127] width 126 height 27
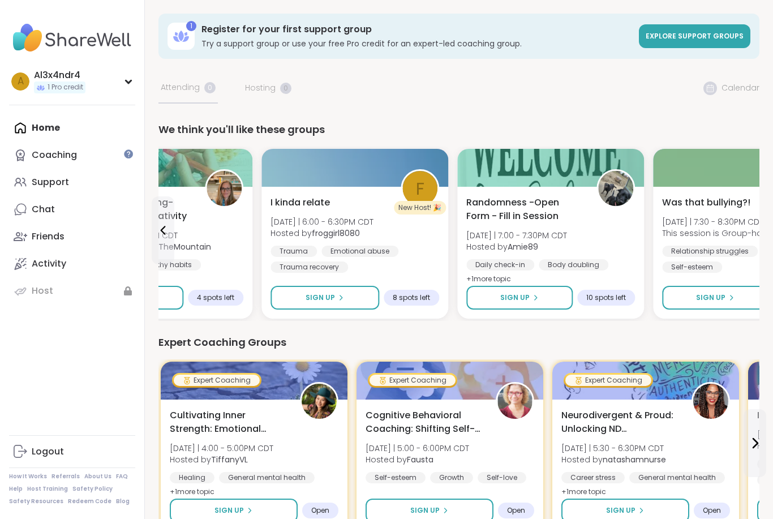
click at [354, 229] on b "froggirl8080" at bounding box center [336, 233] width 48 height 11
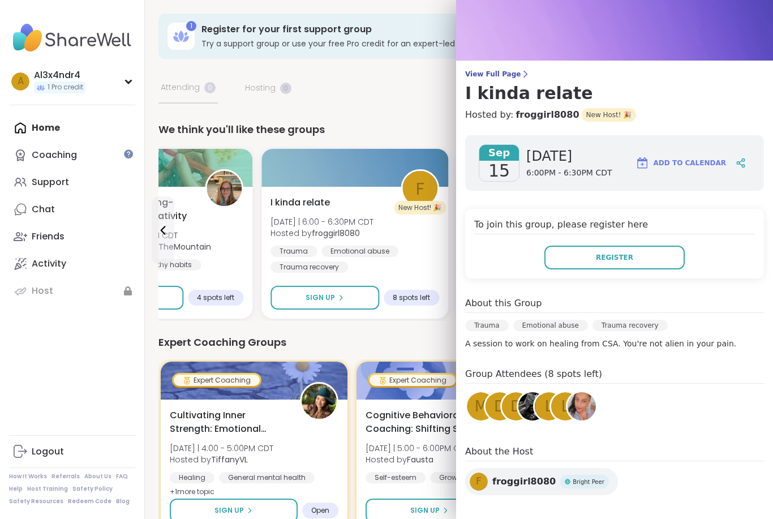
scroll to position [31, 0]
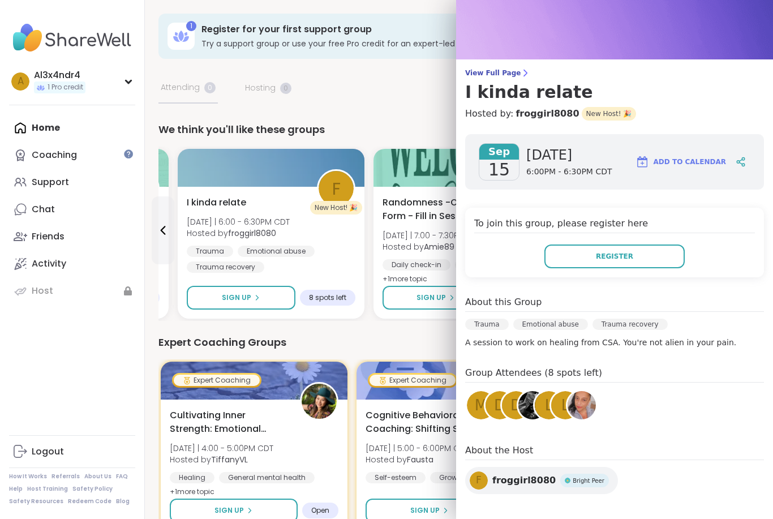
click at [329, 343] on div "Expert Coaching Groups" at bounding box center [459, 343] width 601 height 16
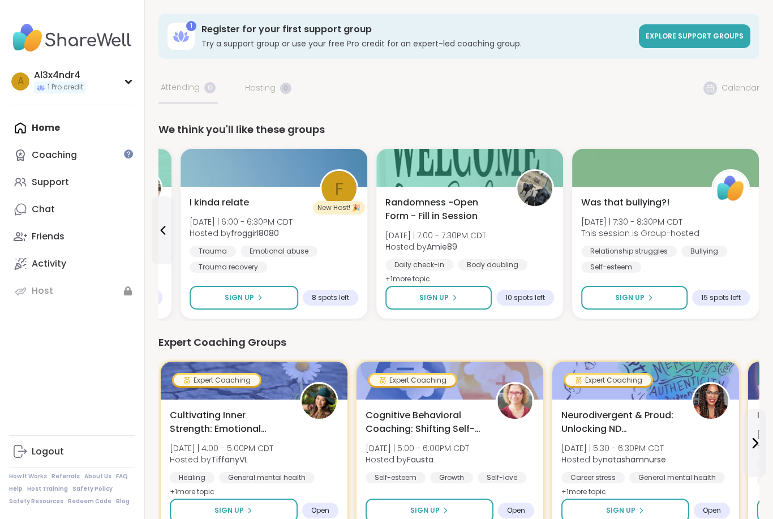
click at [329, 342] on div "Expert Coaching Groups" at bounding box center [459, 343] width 601 height 16
click at [473, 204] on span "Randomness -Open Form - Fill in Session" at bounding box center [445, 209] width 118 height 27
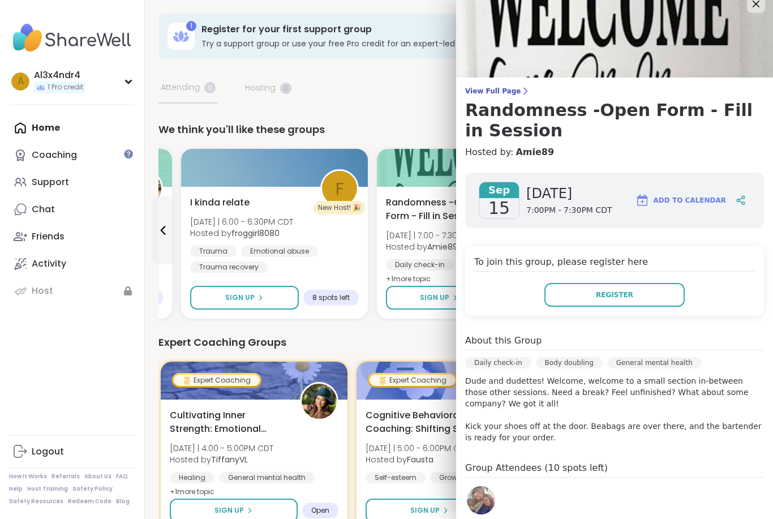
scroll to position [12, 0]
click at [396, 340] on div "Expert Coaching Groups" at bounding box center [459, 343] width 601 height 16
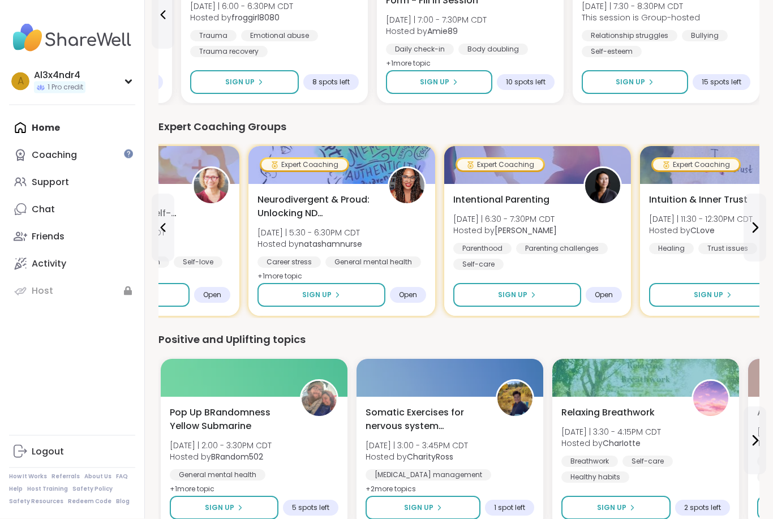
scroll to position [215, 0]
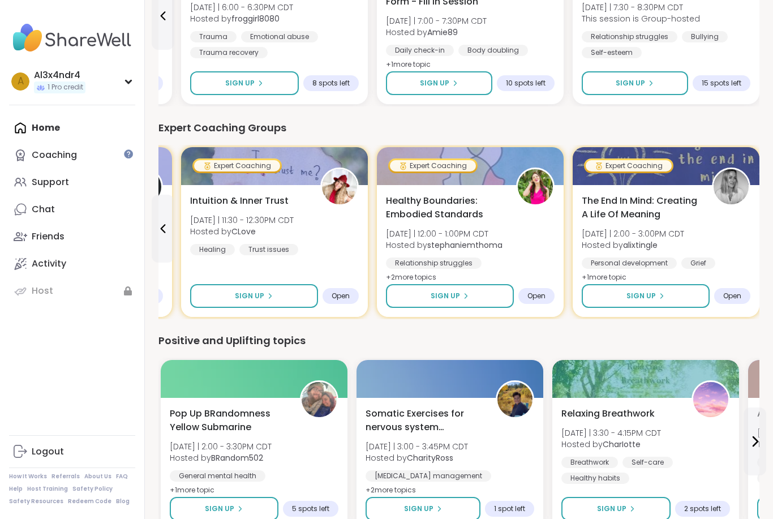
click at [459, 209] on span "Healthy Boundaries: Embodied Standards" at bounding box center [445, 207] width 118 height 27
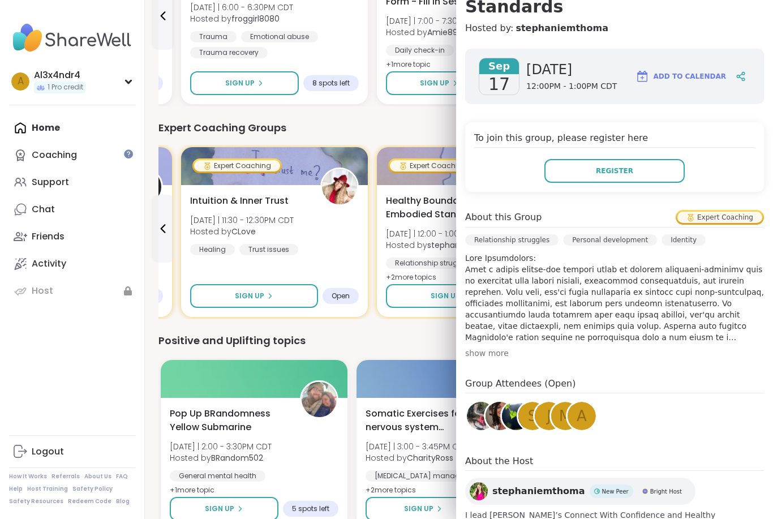
scroll to position [136, 0]
click at [432, 328] on div "We think you'll like these groups Pop Up BRandomness Yellow Submarine [DATE] | …" at bounding box center [459, 451] width 601 height 1088
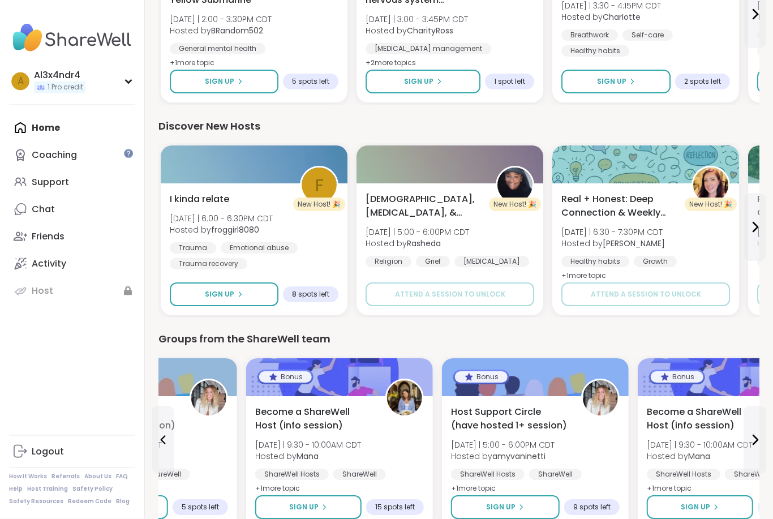
scroll to position [642, 0]
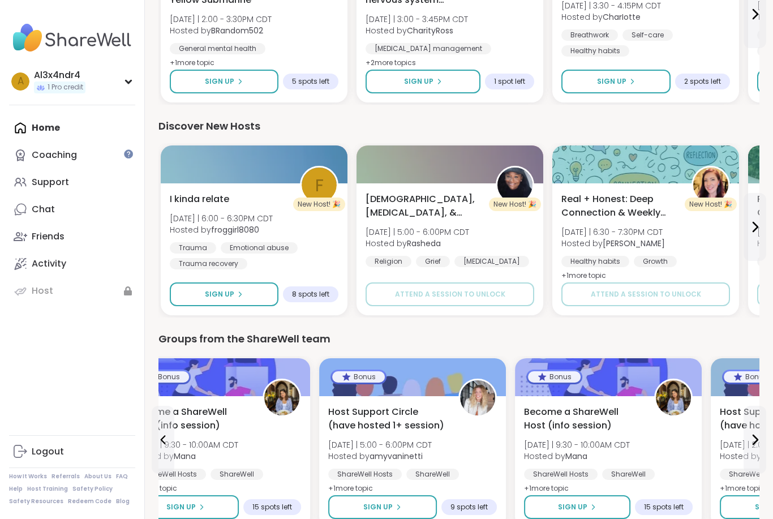
click at [412, 421] on span "Host Support Circle (have hosted 1+ session)" at bounding box center [387, 418] width 118 height 27
click at [416, 420] on span "Host Support Circle (have hosted 1+ session)" at bounding box center [387, 418] width 118 height 27
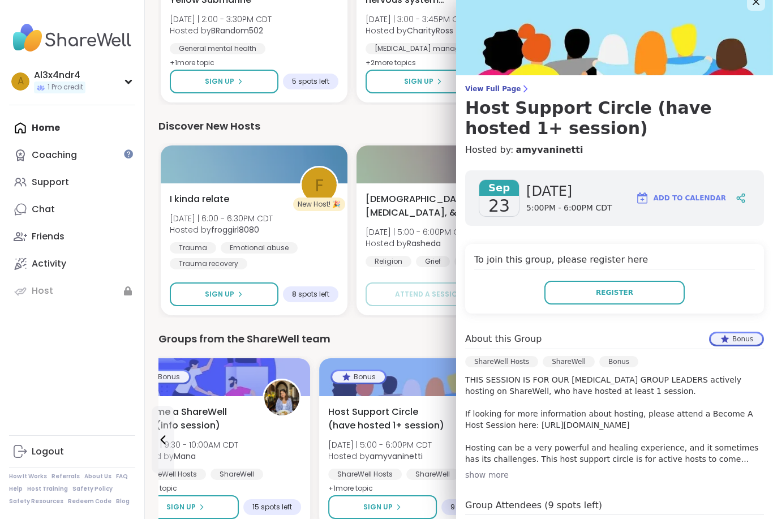
scroll to position [15, 0]
click at [422, 335] on div "Groups from the ShareWell team" at bounding box center [459, 339] width 601 height 16
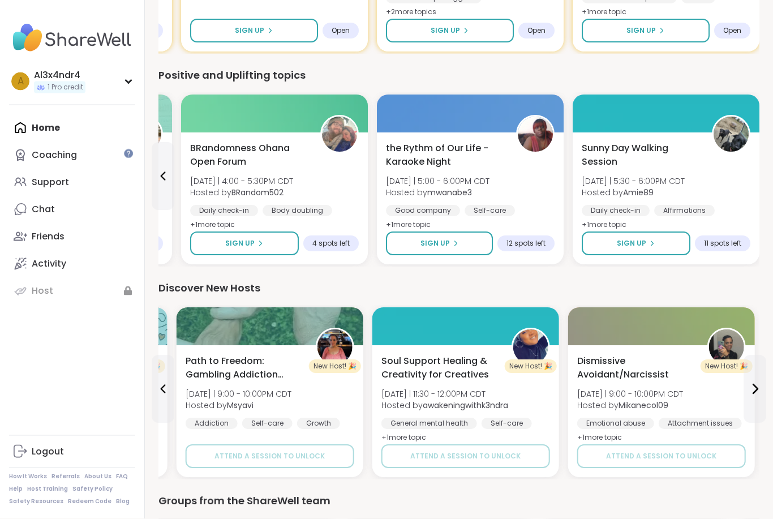
scroll to position [481, 0]
